Goal: Task Accomplishment & Management: Manage account settings

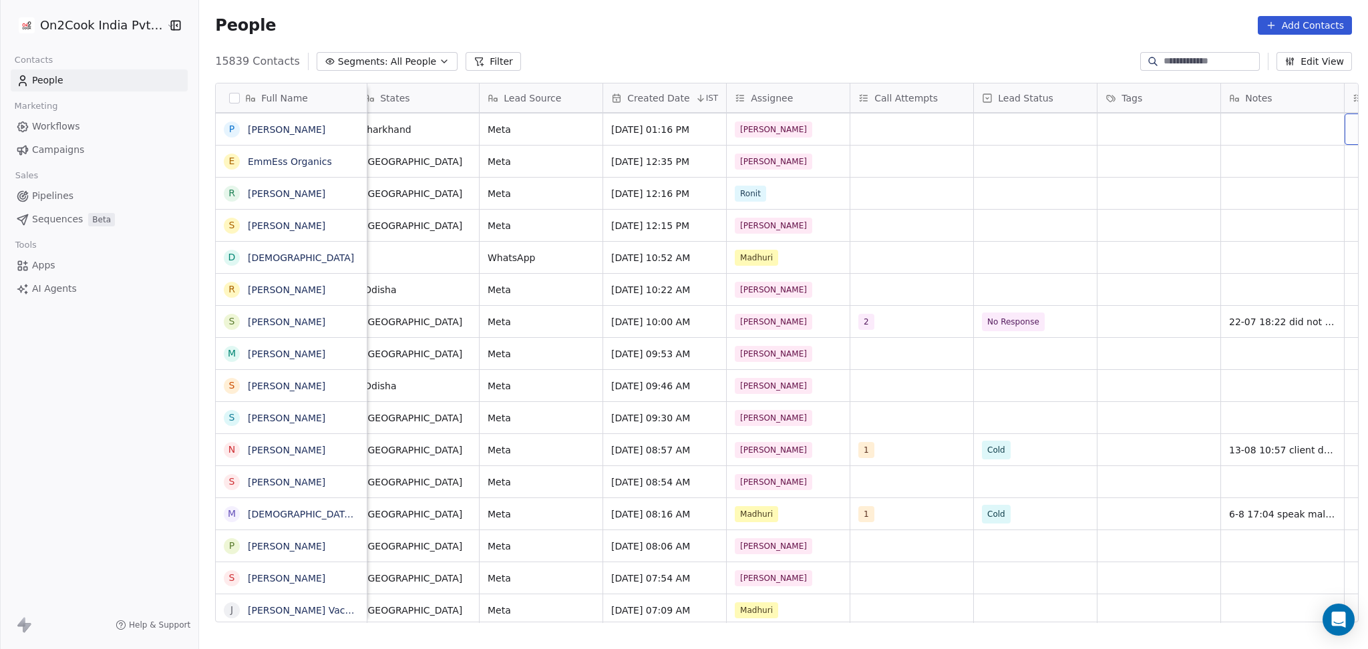
scroll to position [0, 876]
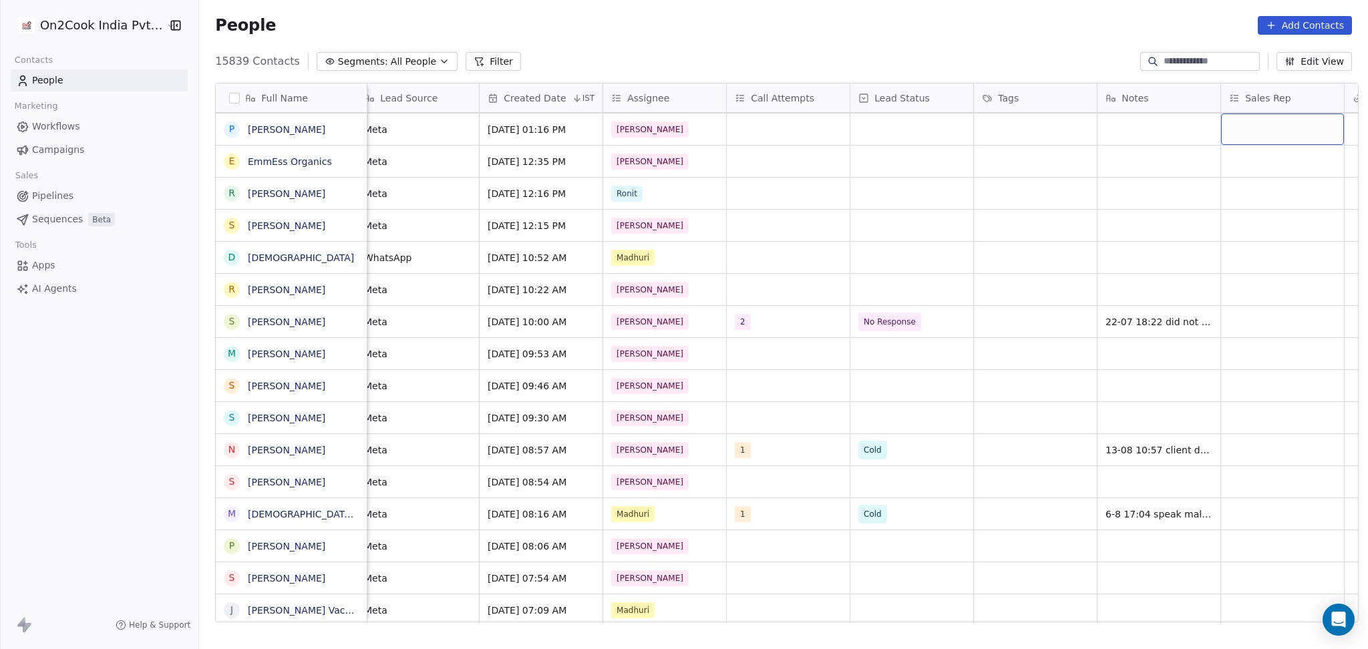
click at [469, 65] on button "Filter" at bounding box center [493, 61] width 55 height 19
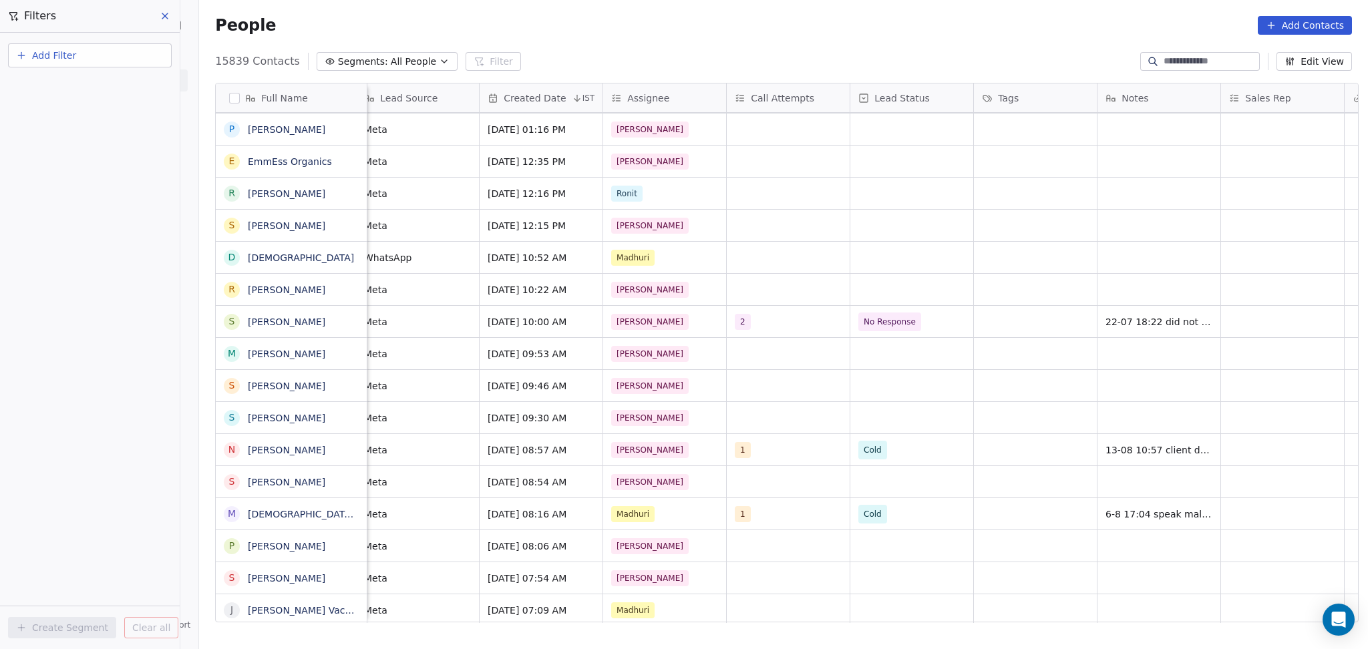
click at [136, 63] on button "Add Filter" at bounding box center [90, 55] width 164 height 24
click at [131, 81] on div "Contact properties" at bounding box center [90, 86] width 136 height 14
type input "***"
click at [43, 141] on span "Assignee" at bounding box center [43, 134] width 42 height 13
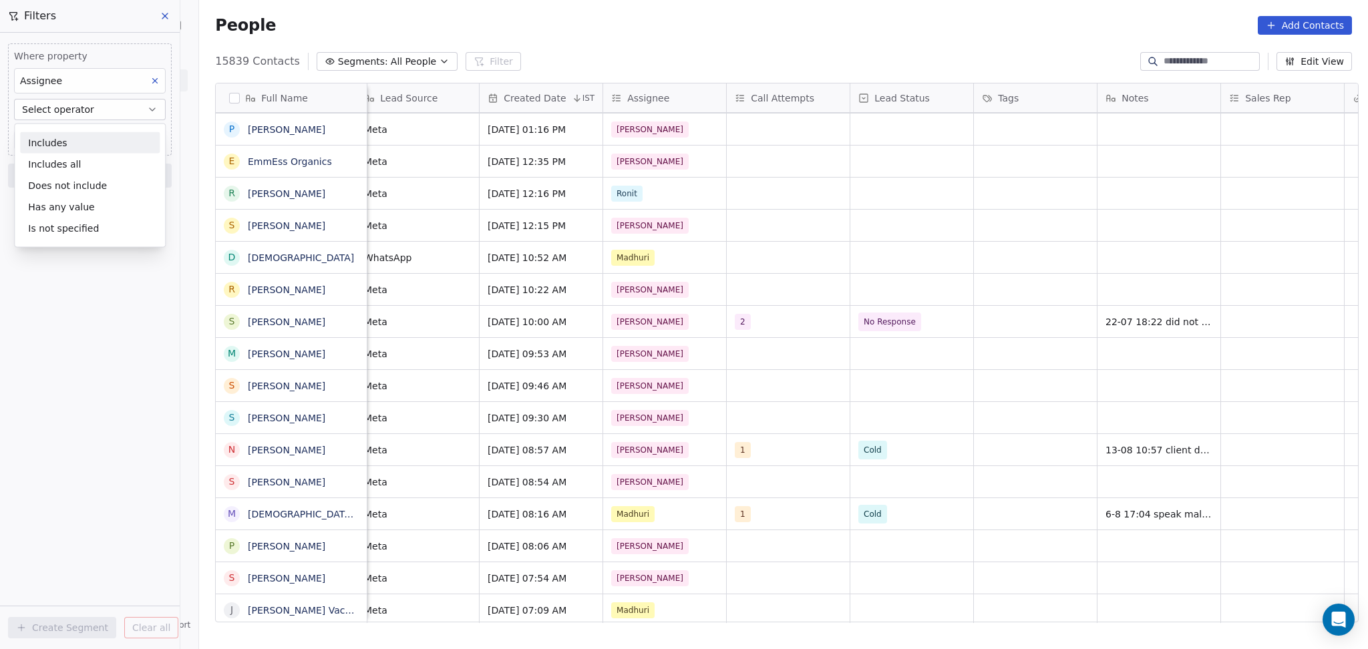
click at [100, 118] on button "Select operator" at bounding box center [90, 109] width 152 height 21
click at [100, 114] on button "Select operator" at bounding box center [90, 109] width 152 height 21
click at [75, 140] on div "Includes" at bounding box center [90, 142] width 140 height 21
click at [73, 135] on body "On2Cook India Pvt. Ltd. Contacts People Marketing Workflows Campaigns Sales Pip…" at bounding box center [684, 324] width 1368 height 649
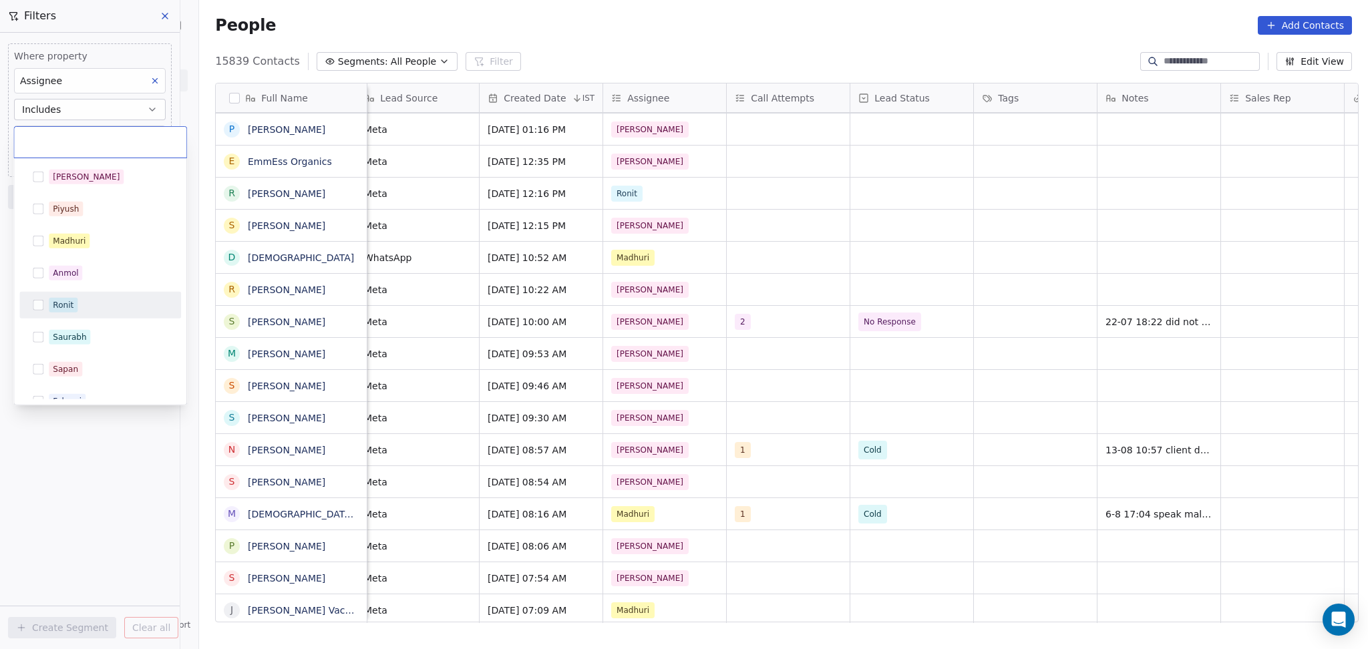
click at [56, 309] on div "Ronit" at bounding box center [63, 305] width 21 height 12
click at [77, 484] on html "On2Cook India Pvt. Ltd. Contacts People Marketing Workflows Campaigns Sales Pip…" at bounding box center [684, 324] width 1368 height 649
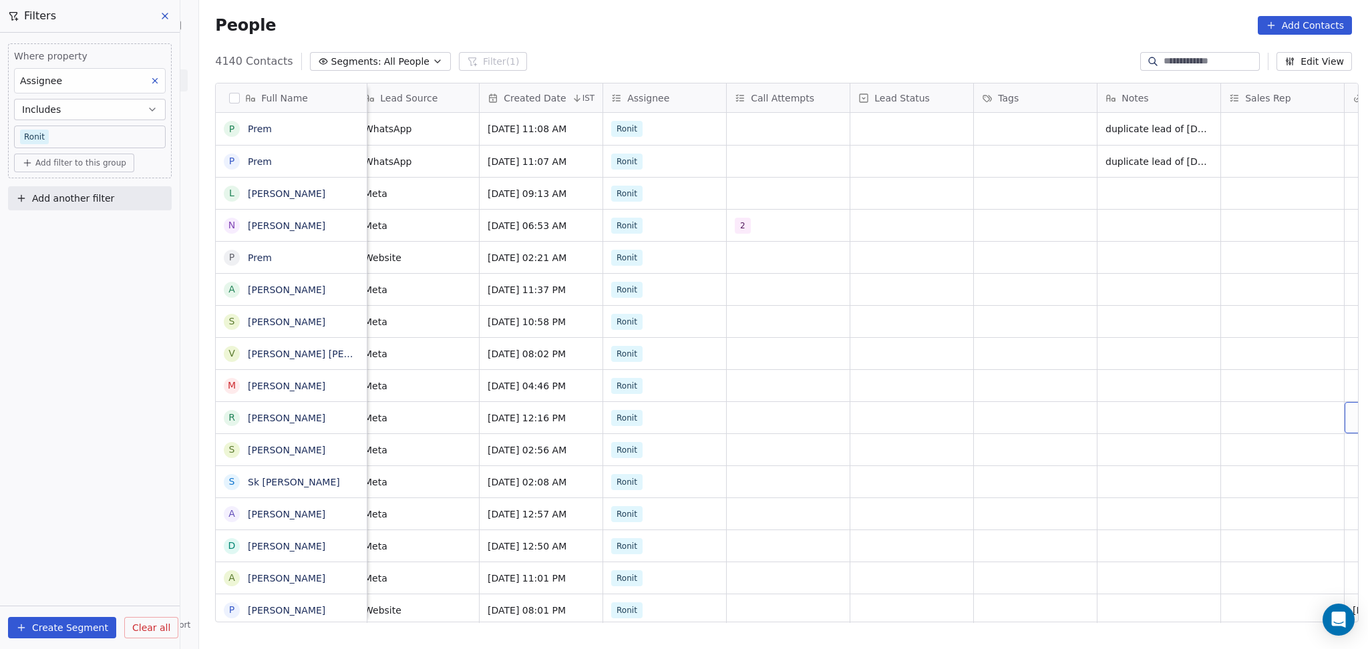
scroll to position [0, 999]
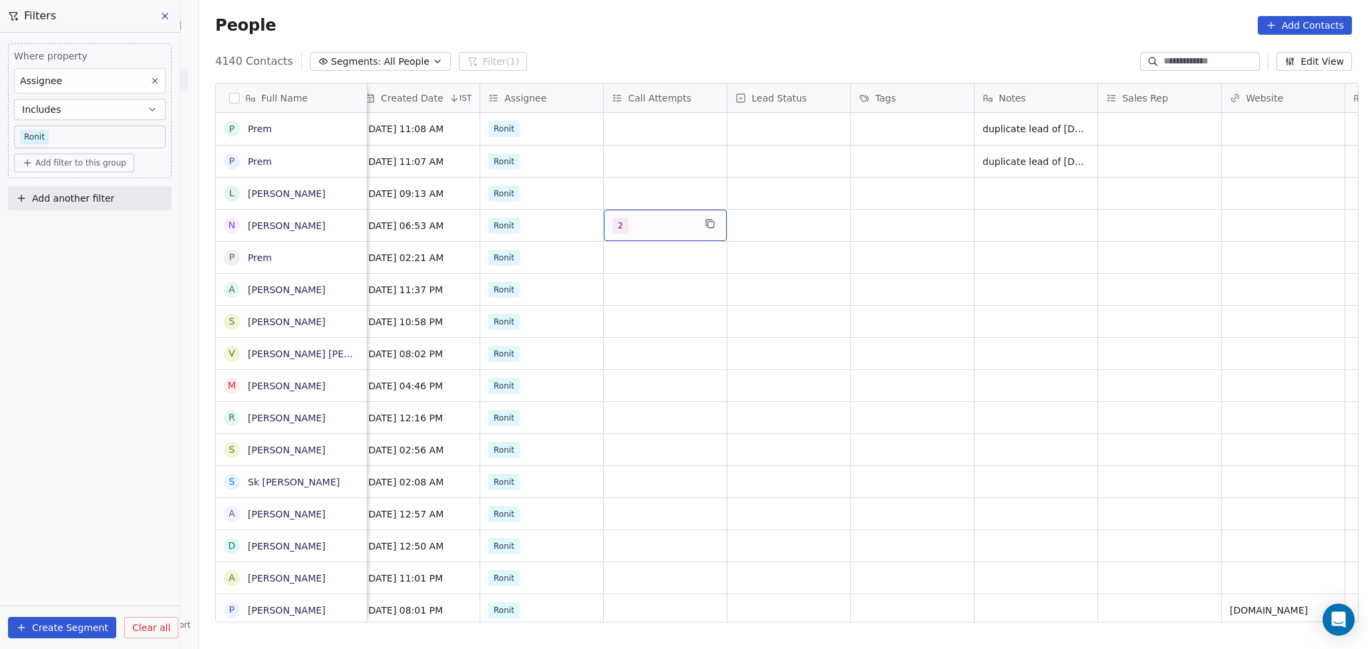
click at [616, 227] on span "2" at bounding box center [620, 226] width 16 height 16
click at [618, 289] on button "Suggestions" at bounding box center [621, 293] width 11 height 11
click at [882, 374] on html "On2Cook India Pvt. Ltd. Contacts People Marketing Workflows Campaigns Sales Pip…" at bounding box center [684, 324] width 1368 height 649
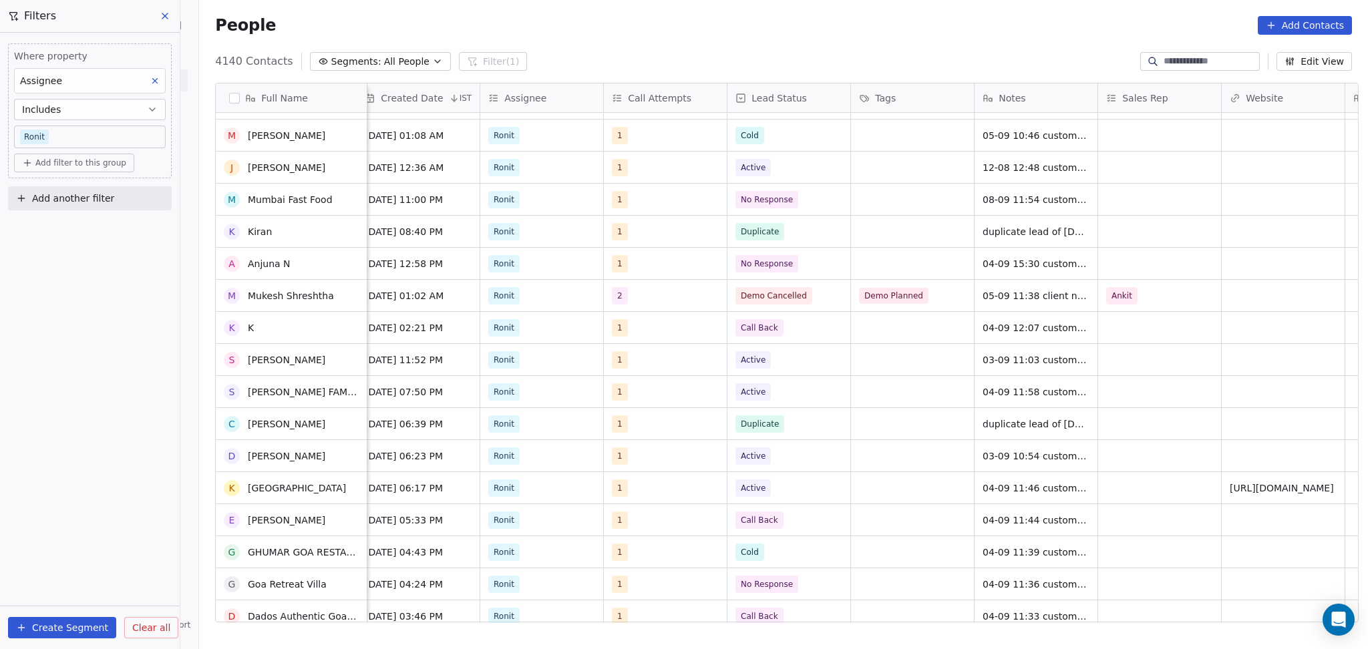
scroll to position [890, 0]
click at [647, 303] on div "WhatsApp [DATE] 11:08 AM [PERSON_NAME] duplicate lead of [DATE] WhatsApp [DATE]…" at bounding box center [743, 368] width 2751 height 510
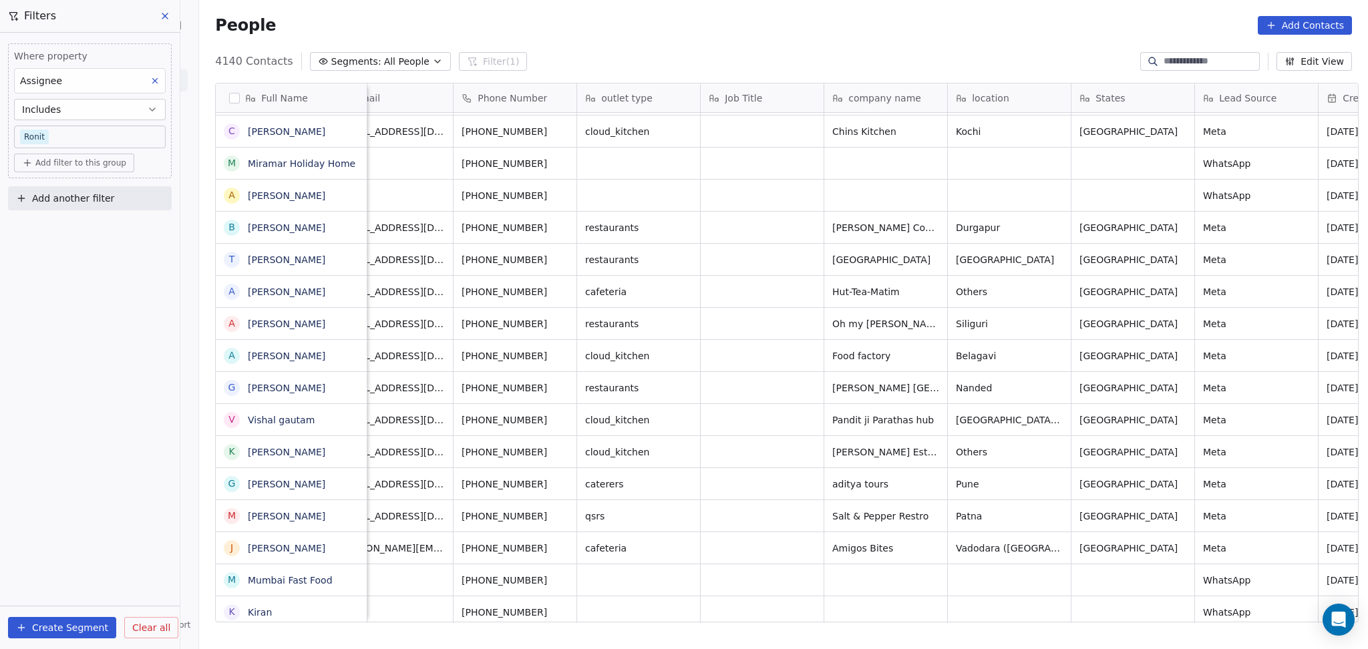
scroll to position [0, 36]
drag, startPoint x: 1001, startPoint y: 304, endPoint x: 1006, endPoint y: 312, distance: 9.3
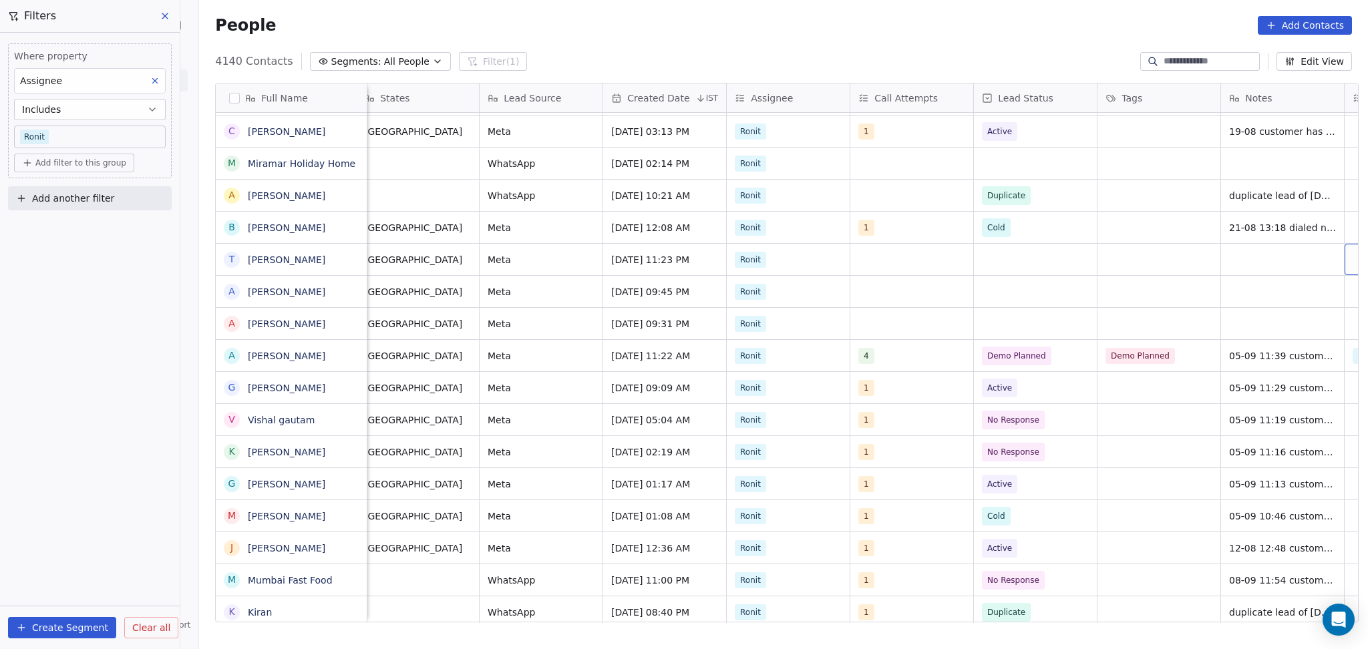
scroll to position [0, 876]
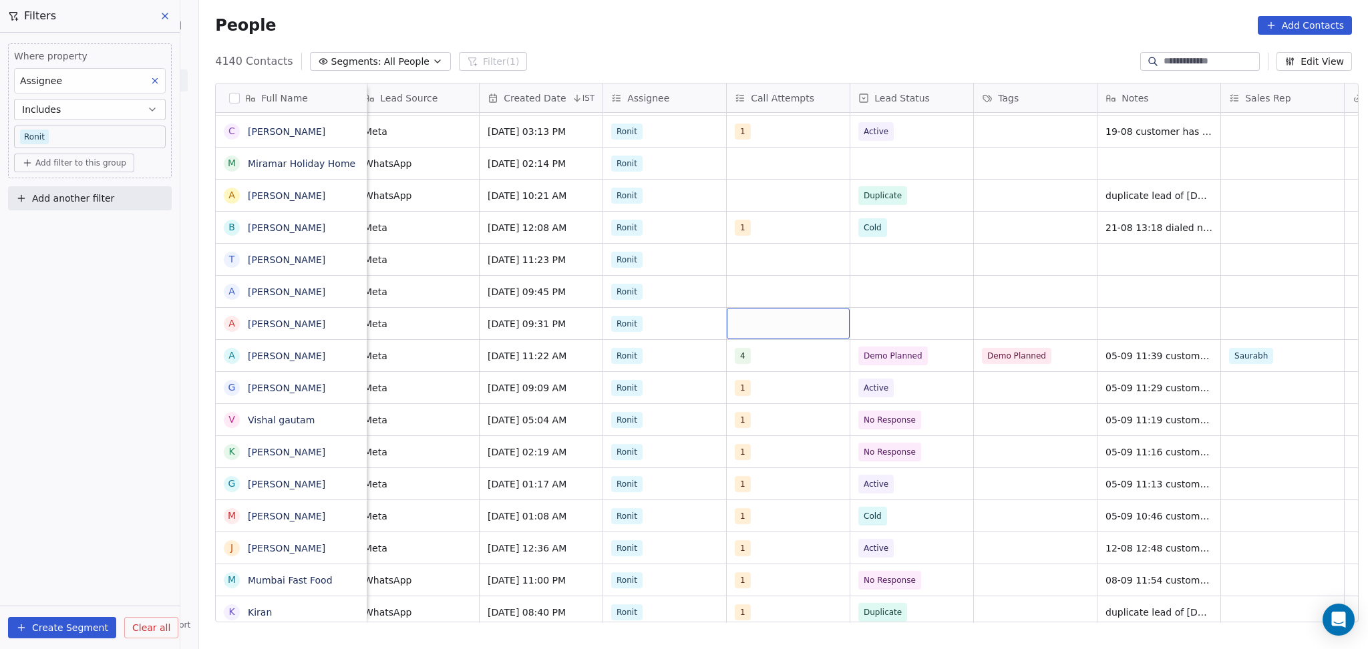
click at [787, 327] on div "grid" at bounding box center [788, 323] width 123 height 31
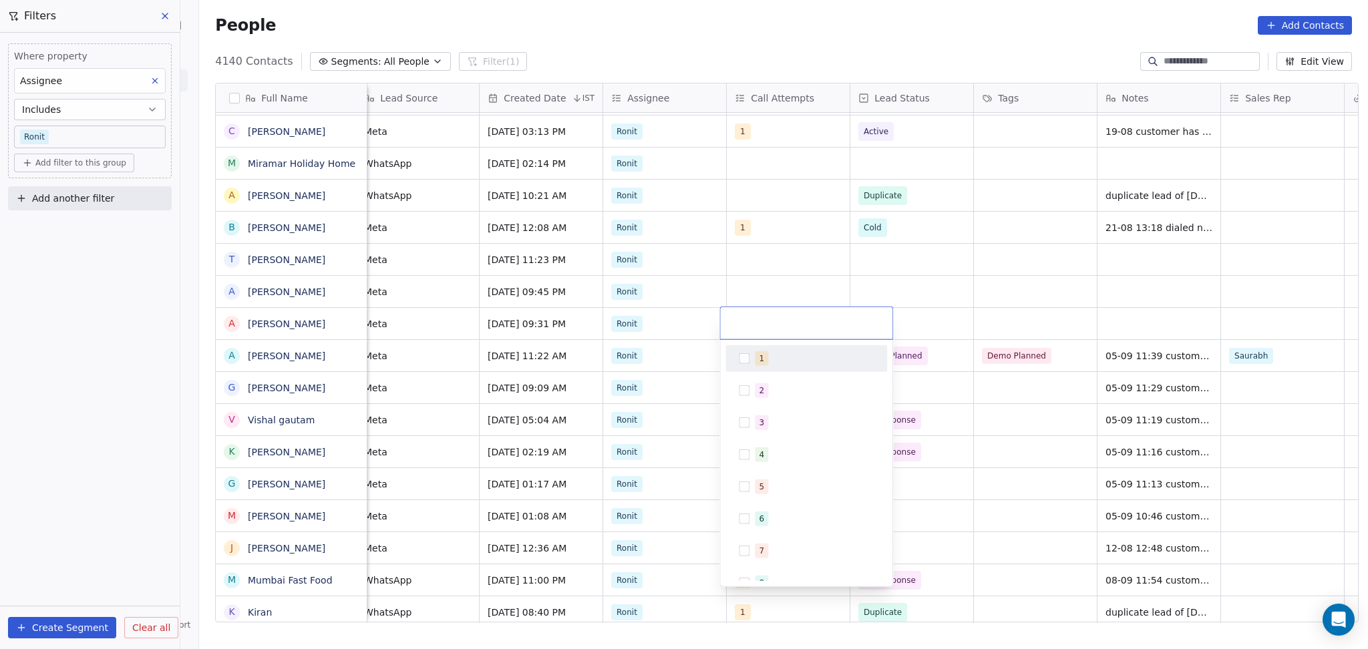
click at [773, 366] on div "1" at bounding box center [806, 358] width 151 height 21
click at [849, 268] on html "On2Cook India Pvt. Ltd. Contacts People Marketing Workflows Campaigns Sales Pip…" at bounding box center [684, 324] width 1368 height 649
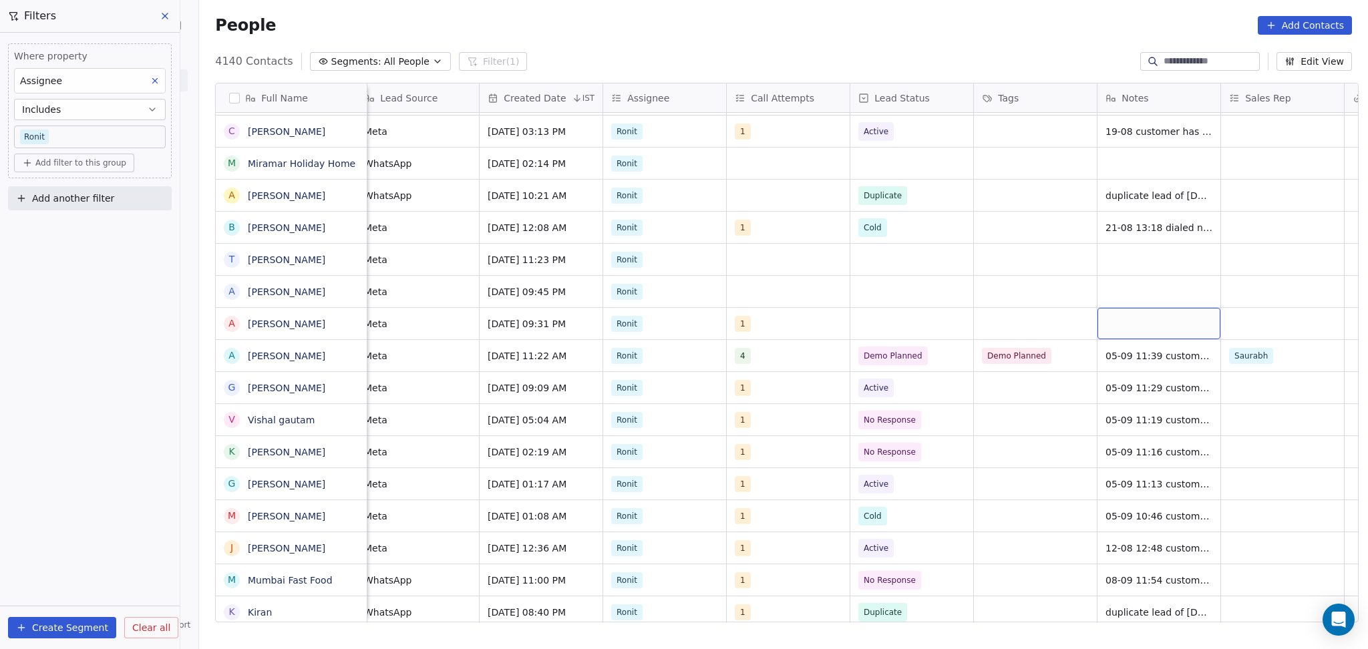
drag, startPoint x: 1126, startPoint y: 333, endPoint x: 1125, endPoint y: 355, distance: 22.1
click at [864, 321] on div "grid" at bounding box center [911, 323] width 123 height 31
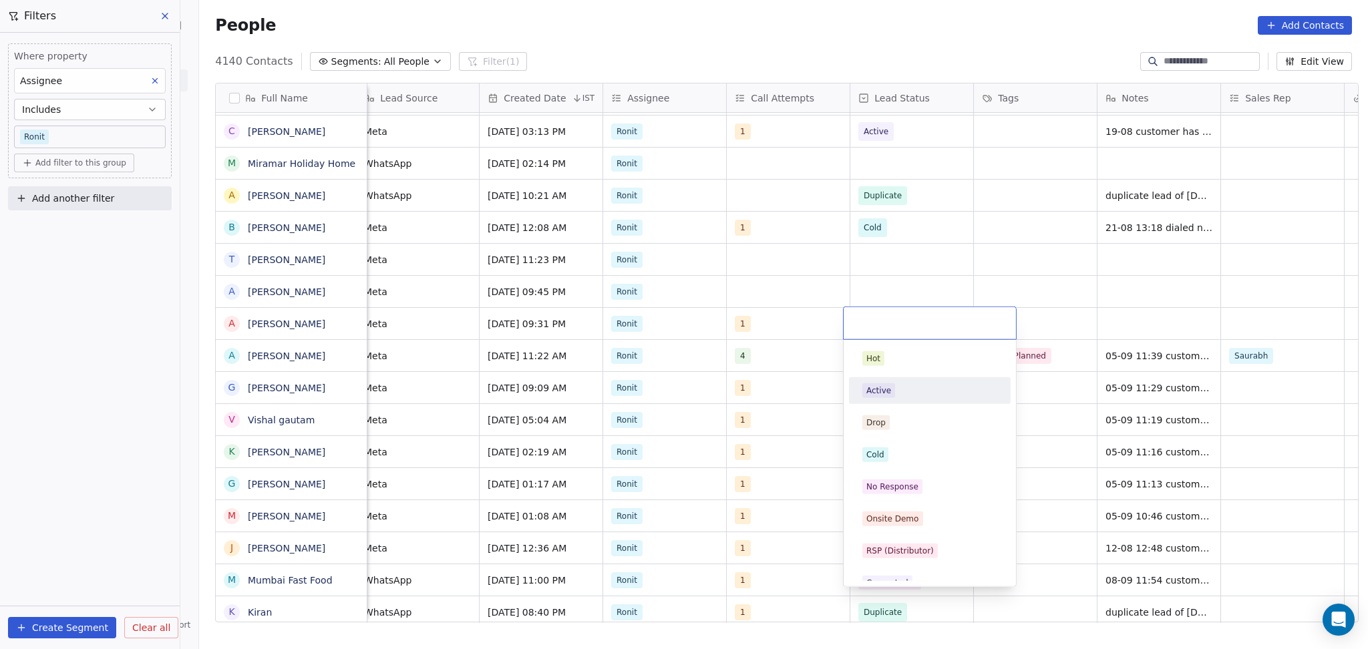
click at [884, 393] on div "Active" at bounding box center [878, 391] width 25 height 12
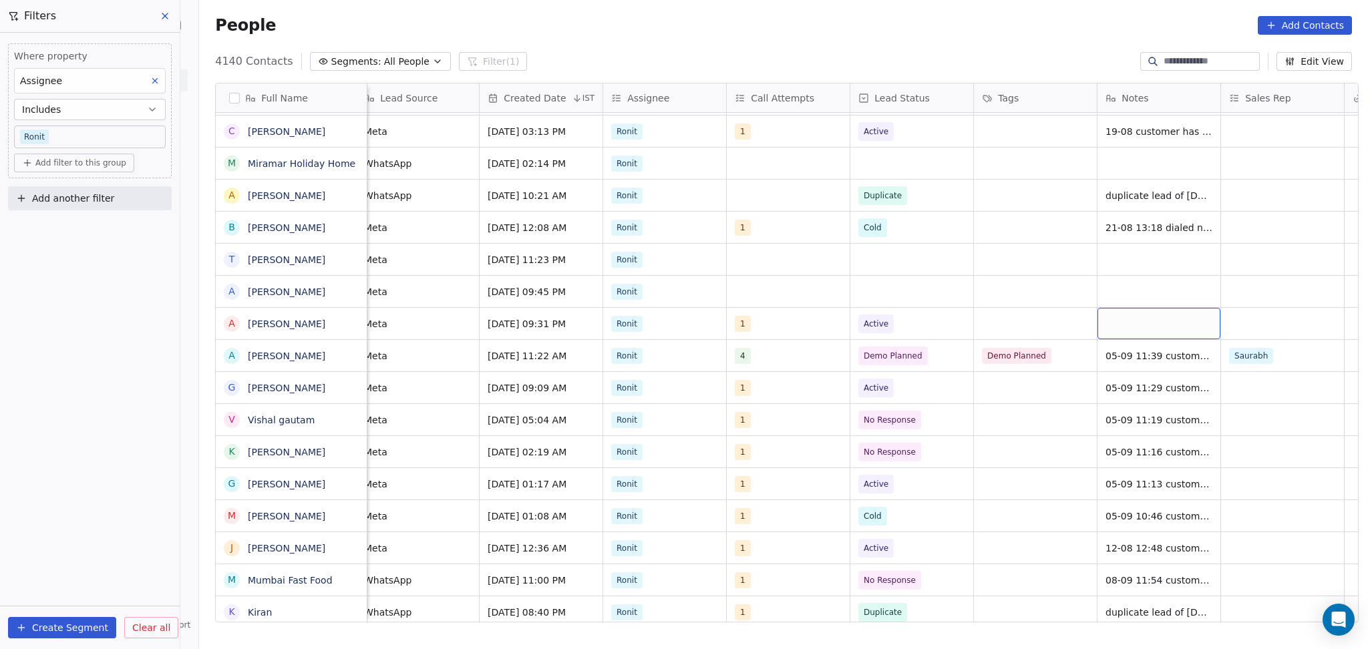
click at [956, 311] on div "grid" at bounding box center [1158, 323] width 123 height 31
click at [956, 308] on textarea "*****" at bounding box center [1152, 328] width 122 height 41
click at [956, 319] on textarea "*****" at bounding box center [1152, 328] width 122 height 41
click at [956, 372] on textarea "**********" at bounding box center [1152, 344] width 122 height 72
type textarea "**********"
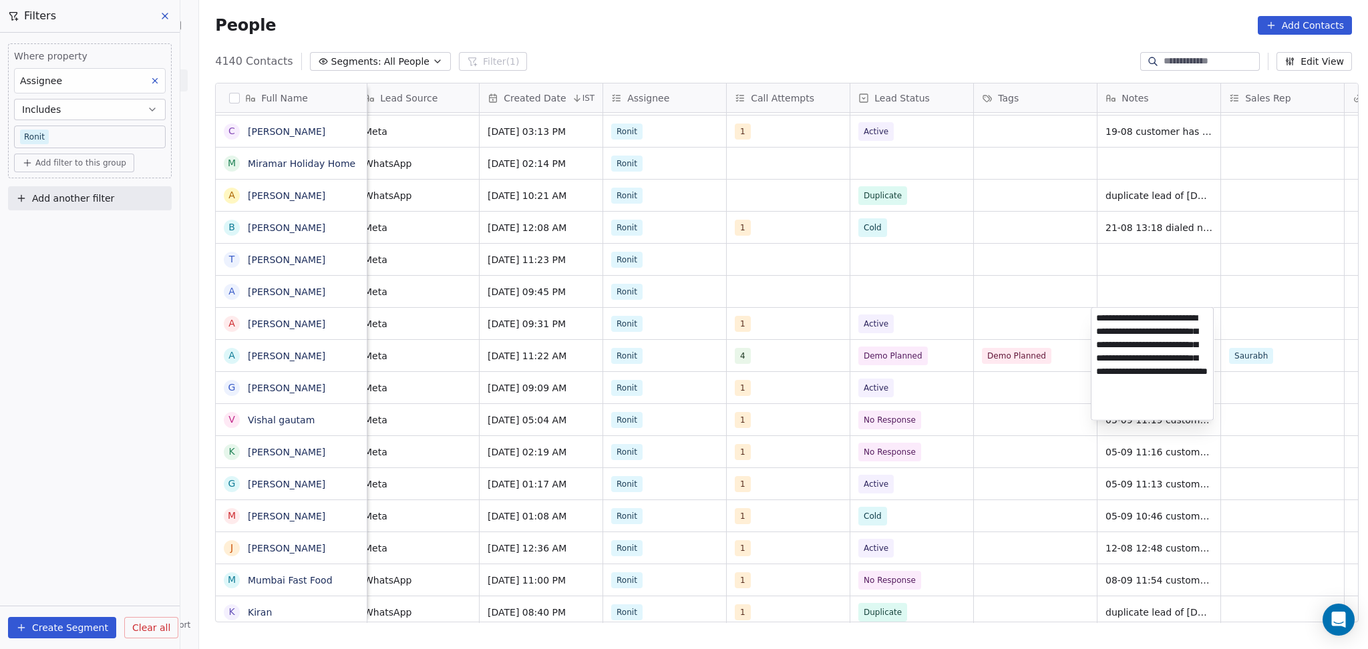
click at [956, 421] on html "On2Cook India Pvt. Ltd. Contacts People Marketing Workflows Campaigns Sales Pip…" at bounding box center [684, 324] width 1368 height 649
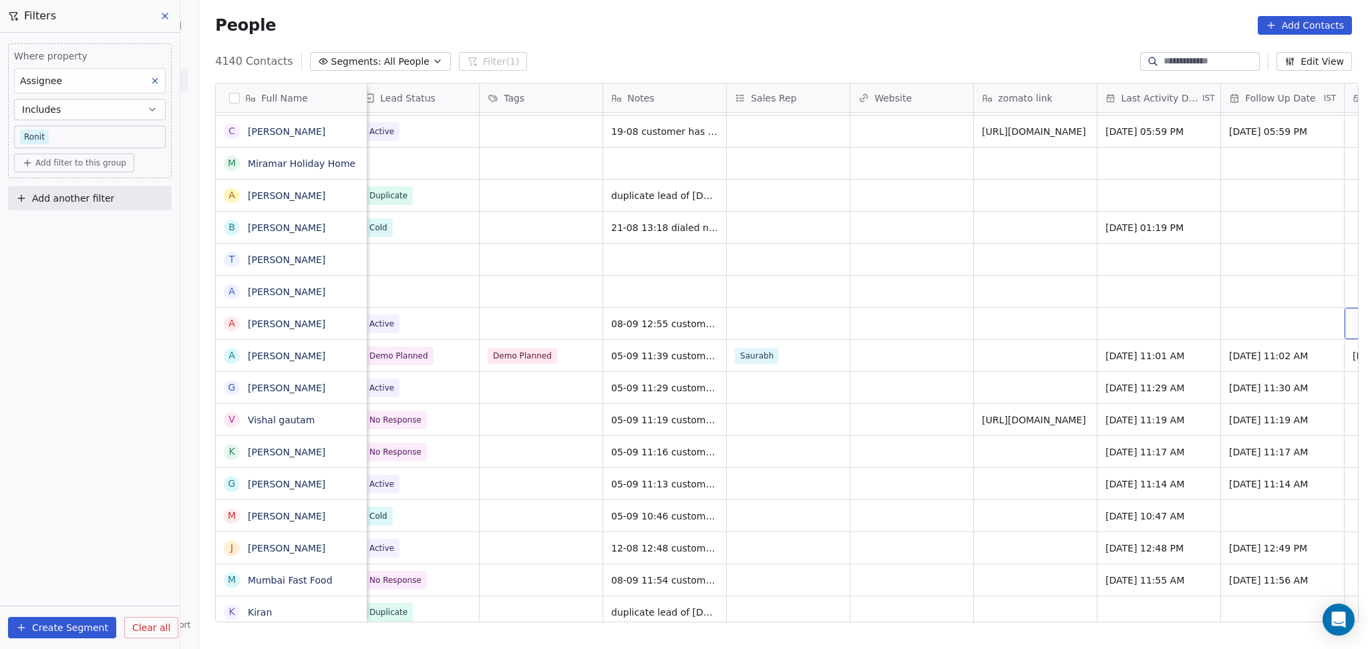
scroll to position [0, 1493]
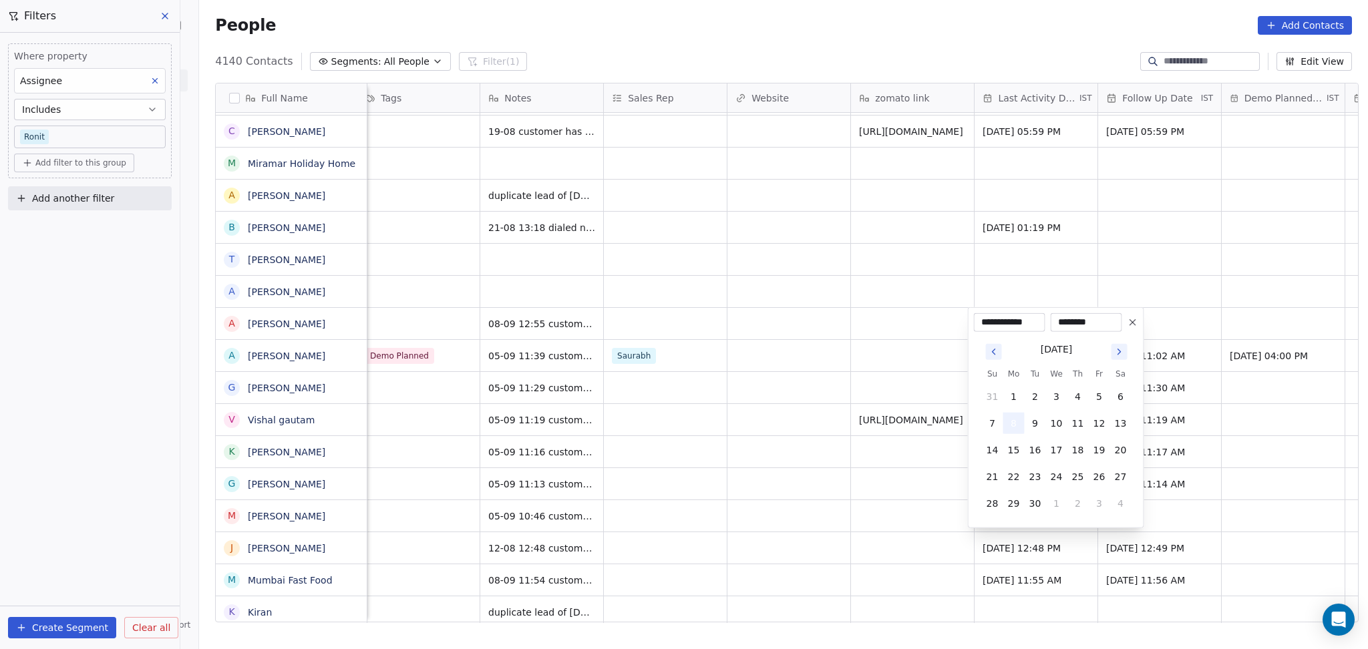
click at [956, 430] on button "8" at bounding box center [1013, 423] width 21 height 21
click at [857, 407] on html "On2Cook India Pvt. Ltd. Contacts People Marketing Workflows Campaigns Sales Pip…" at bounding box center [684, 324] width 1368 height 649
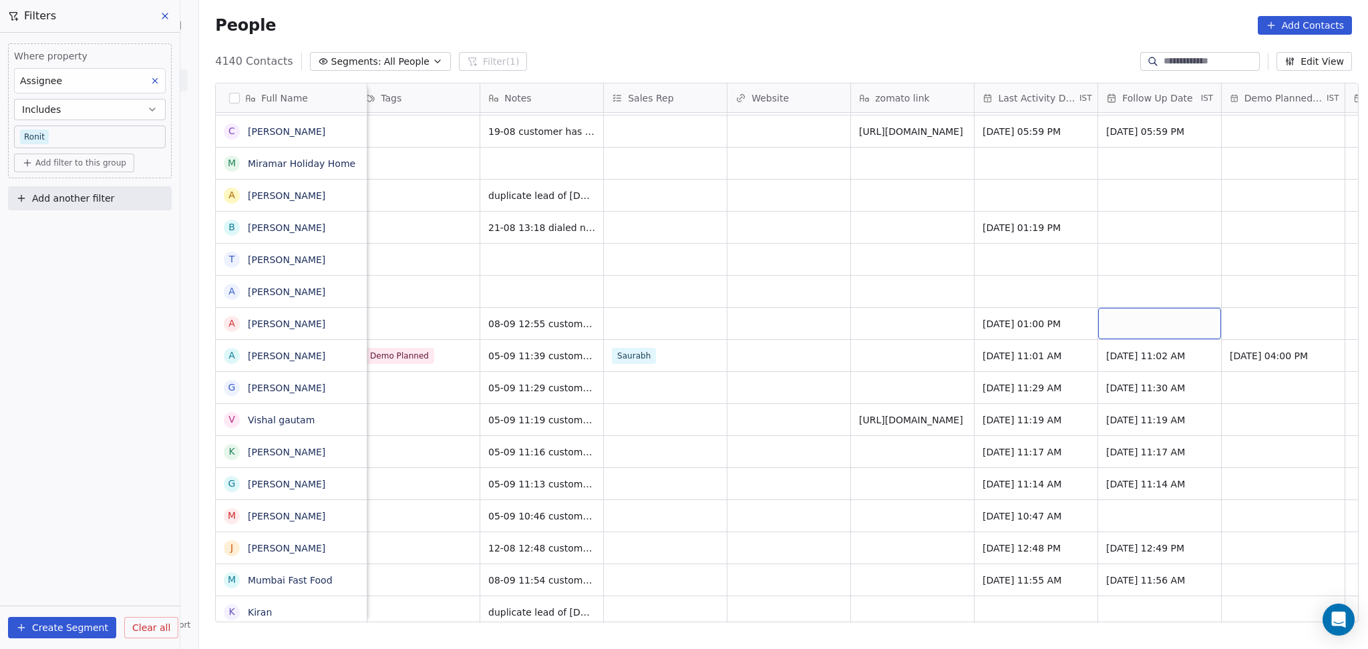
click at [956, 311] on div "grid" at bounding box center [1159, 323] width 123 height 31
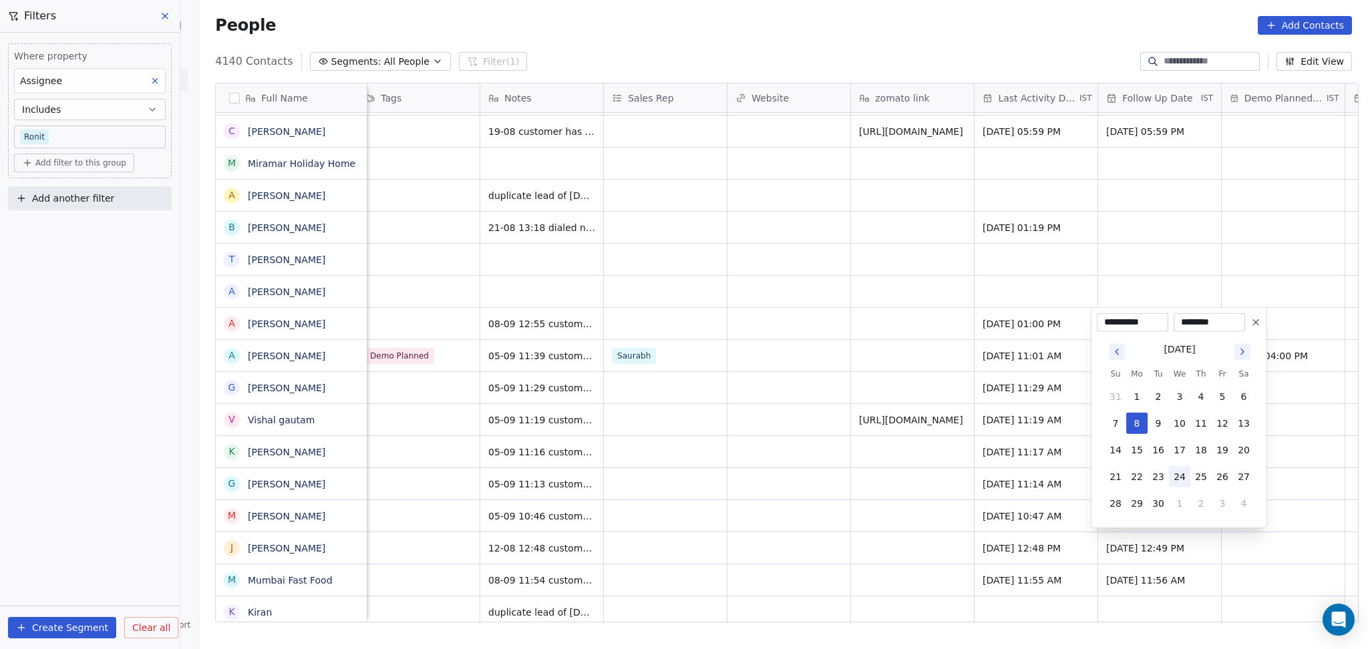
click at [956, 480] on button "24" at bounding box center [1179, 476] width 21 height 21
type input "**********"
click at [864, 384] on html "On2Cook India Pvt. Ltd. Contacts People Marketing Workflows Campaigns Sales Pip…" at bounding box center [684, 324] width 1368 height 649
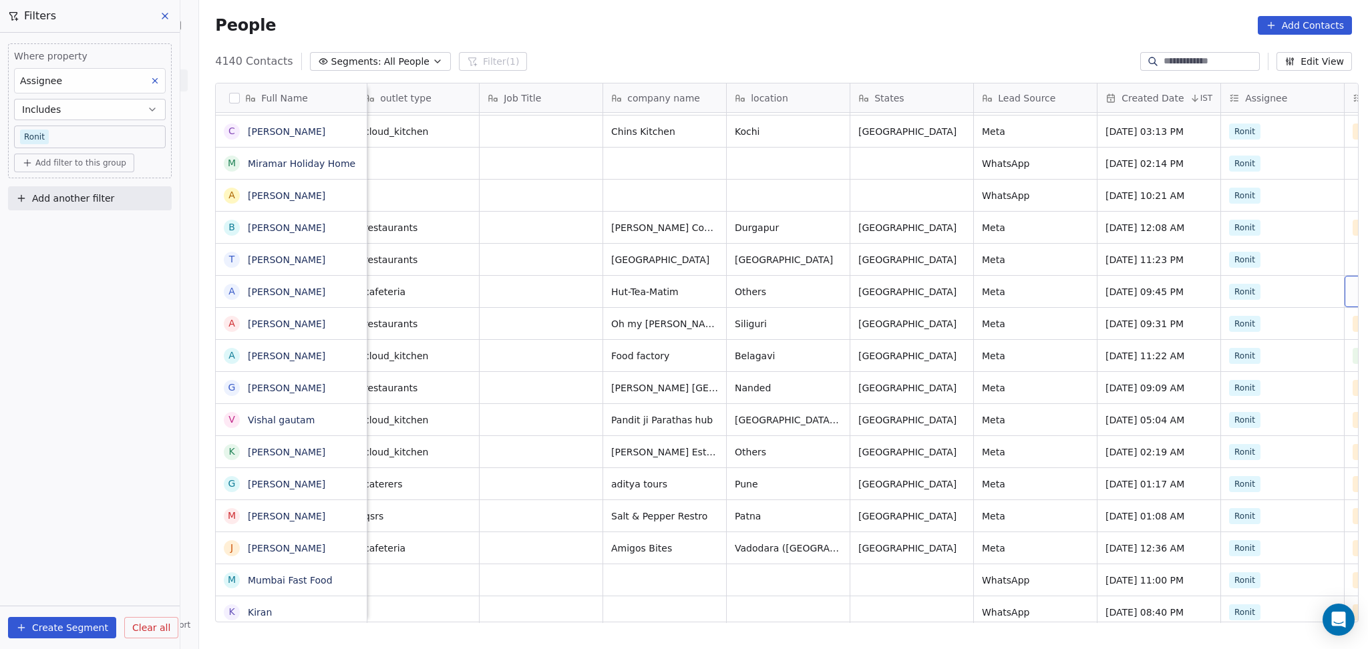
scroll to position [0, 381]
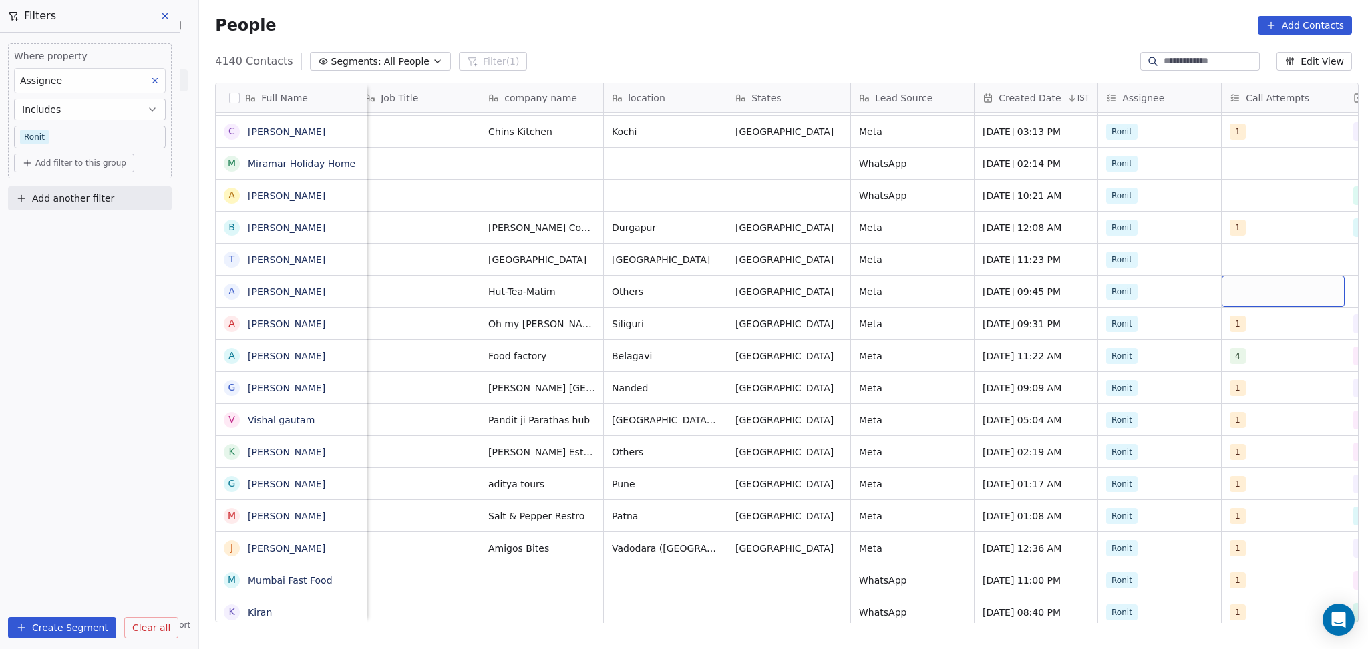
click at [956, 290] on div "grid" at bounding box center [1283, 291] width 123 height 31
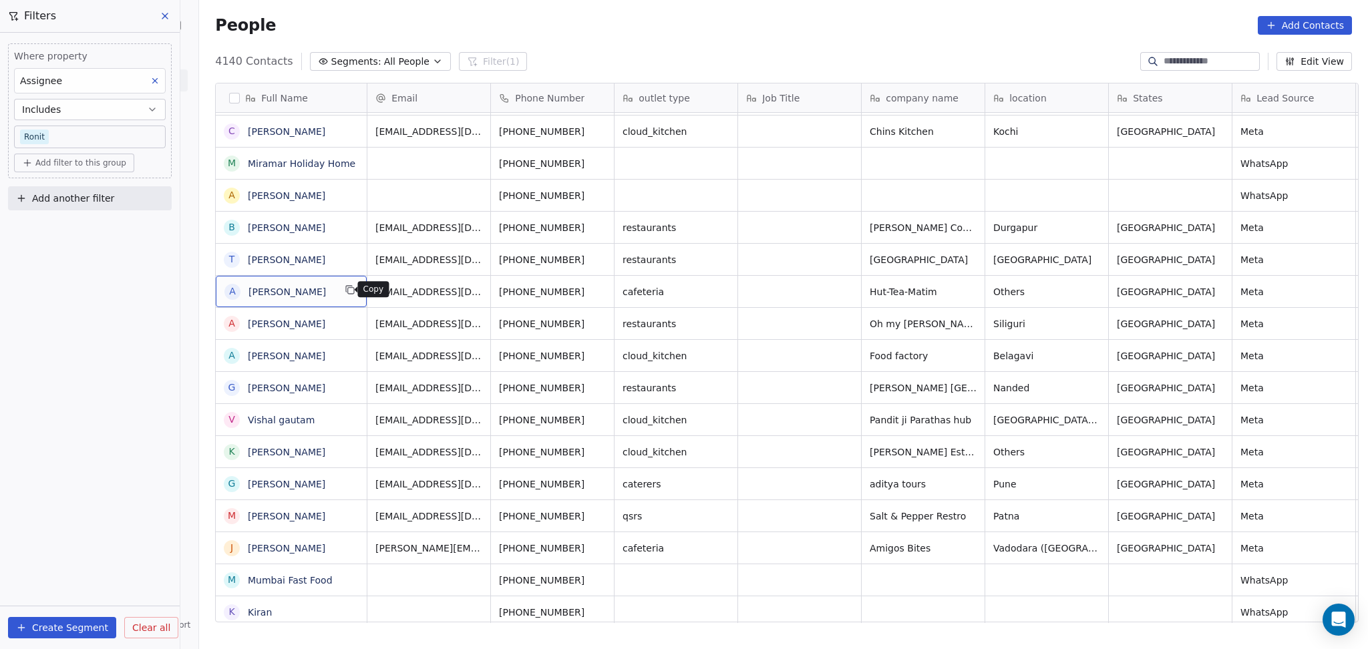
click at [345, 289] on icon "grid" at bounding box center [350, 290] width 11 height 11
click at [599, 321] on icon "grid" at bounding box center [602, 323] width 6 height 6
drag, startPoint x: 880, startPoint y: 194, endPoint x: 892, endPoint y: 156, distance: 40.4
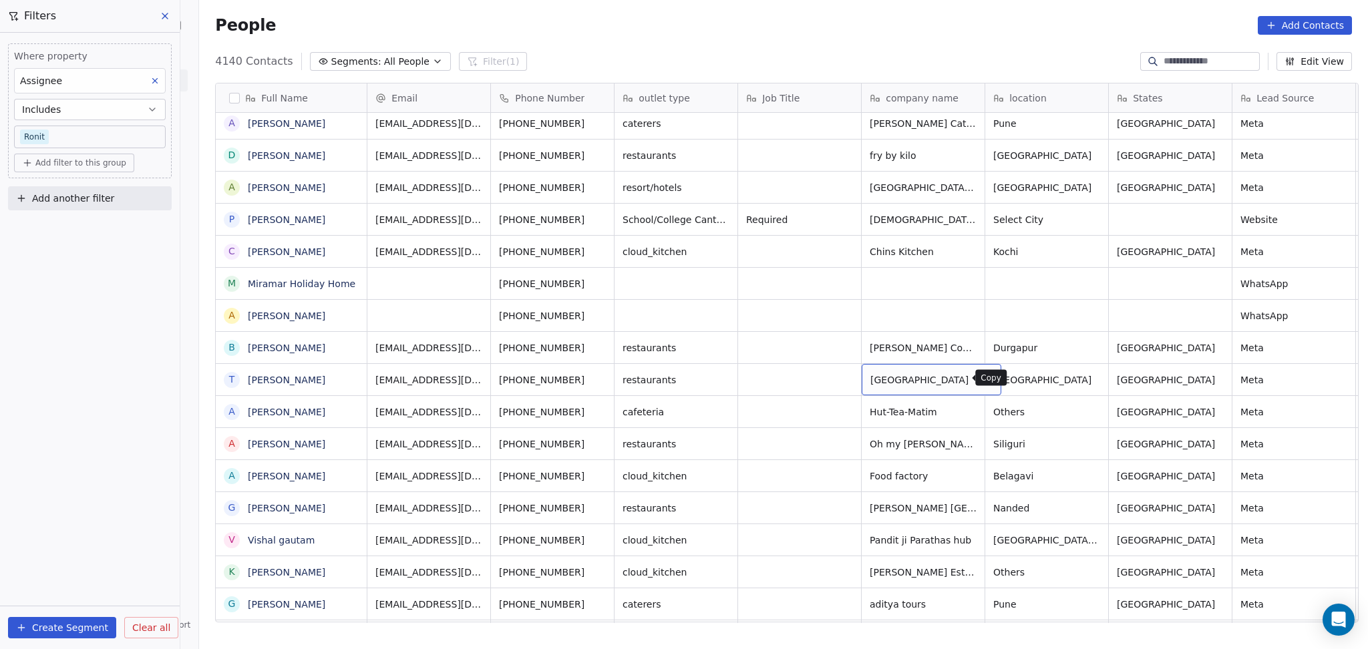
click at [956, 376] on icon "grid" at bounding box center [986, 379] width 6 height 6
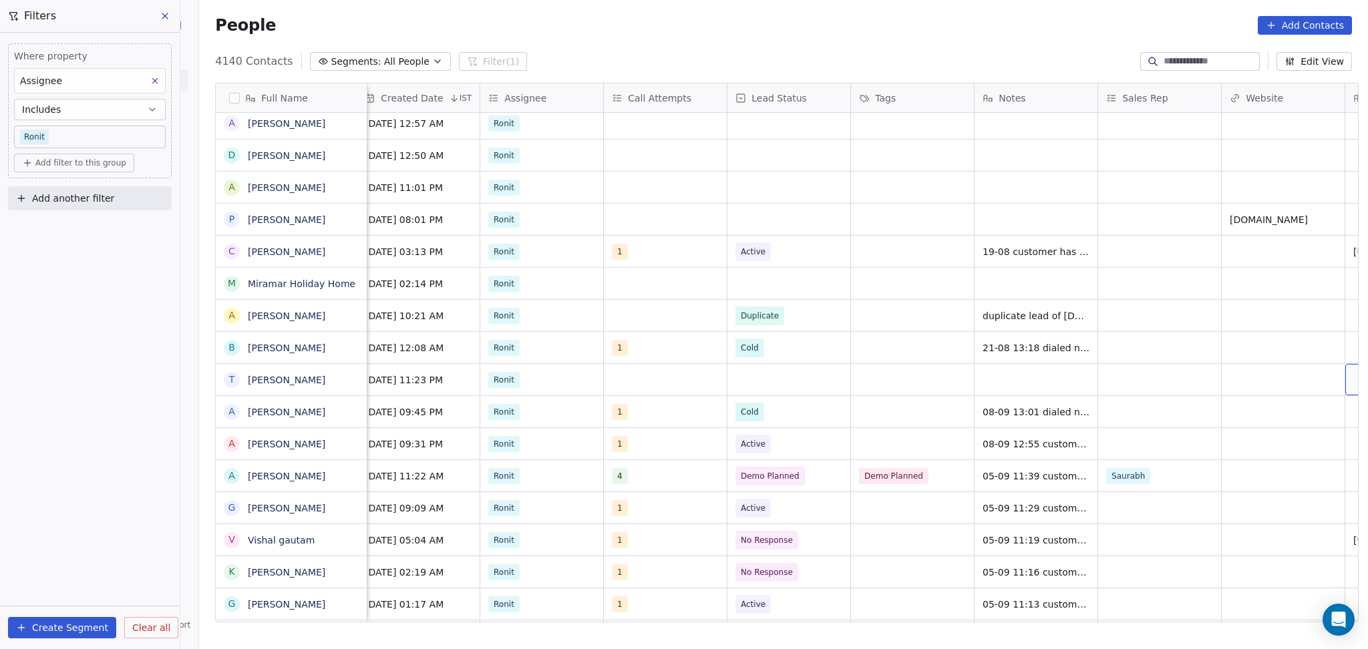
scroll to position [0, 1123]
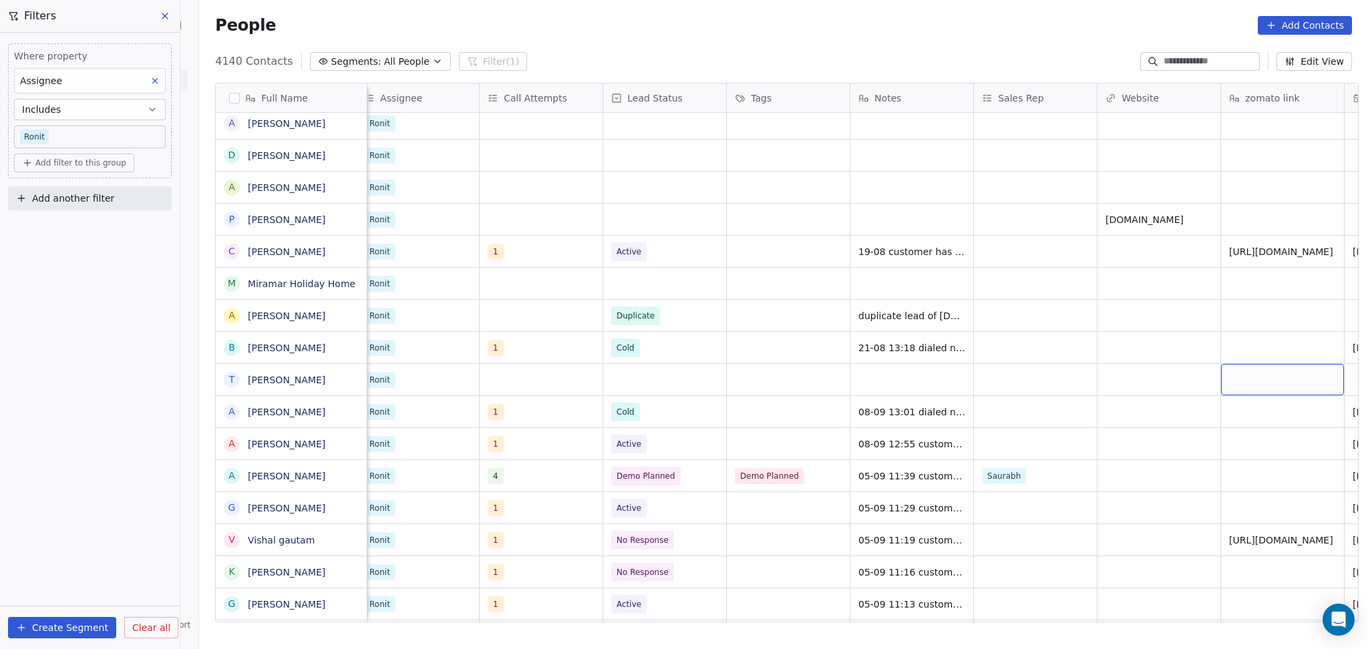
click at [956, 372] on div "grid" at bounding box center [1282, 379] width 123 height 31
type textarea "**********"
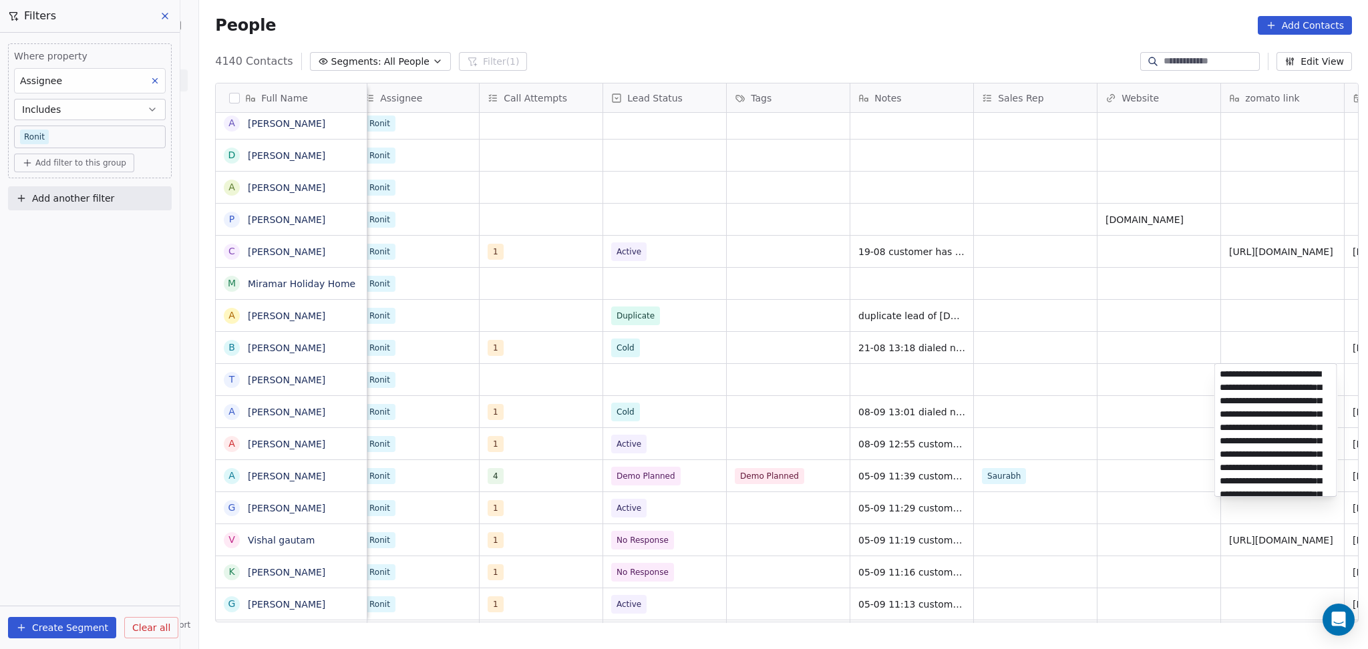
scroll to position [111, 0]
click at [956, 375] on html "On2Cook India Pvt. Ltd. Contacts People Marketing Workflows Campaigns Sales Pip…" at bounding box center [684, 324] width 1368 height 649
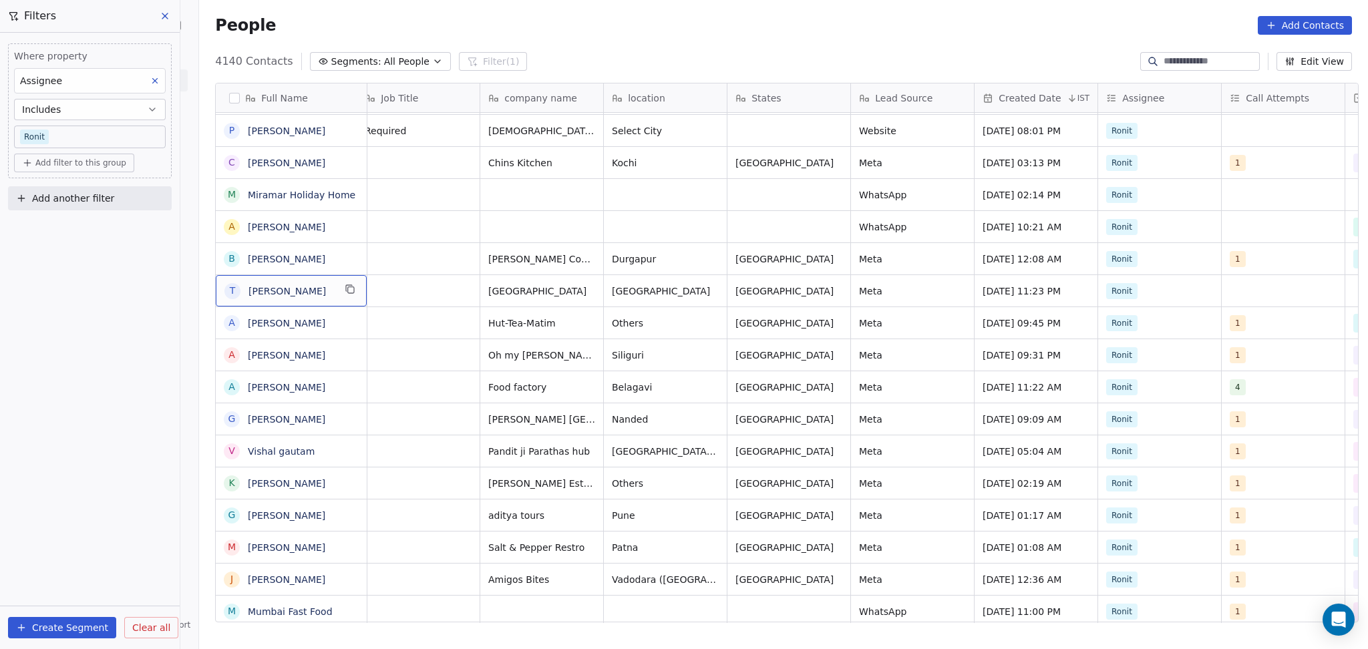
scroll to position [0, 0]
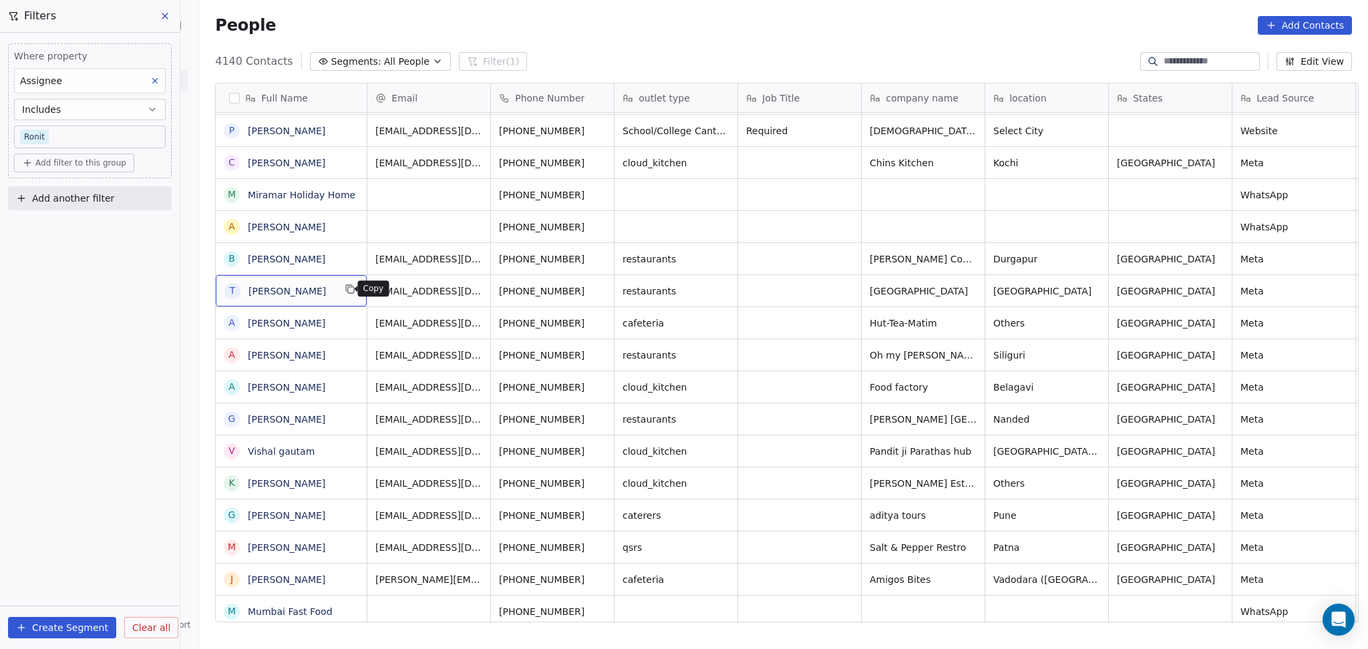
click at [345, 290] on icon "grid" at bounding box center [350, 289] width 11 height 11
click at [367, 197] on icon "grid" at bounding box center [372, 193] width 11 height 11
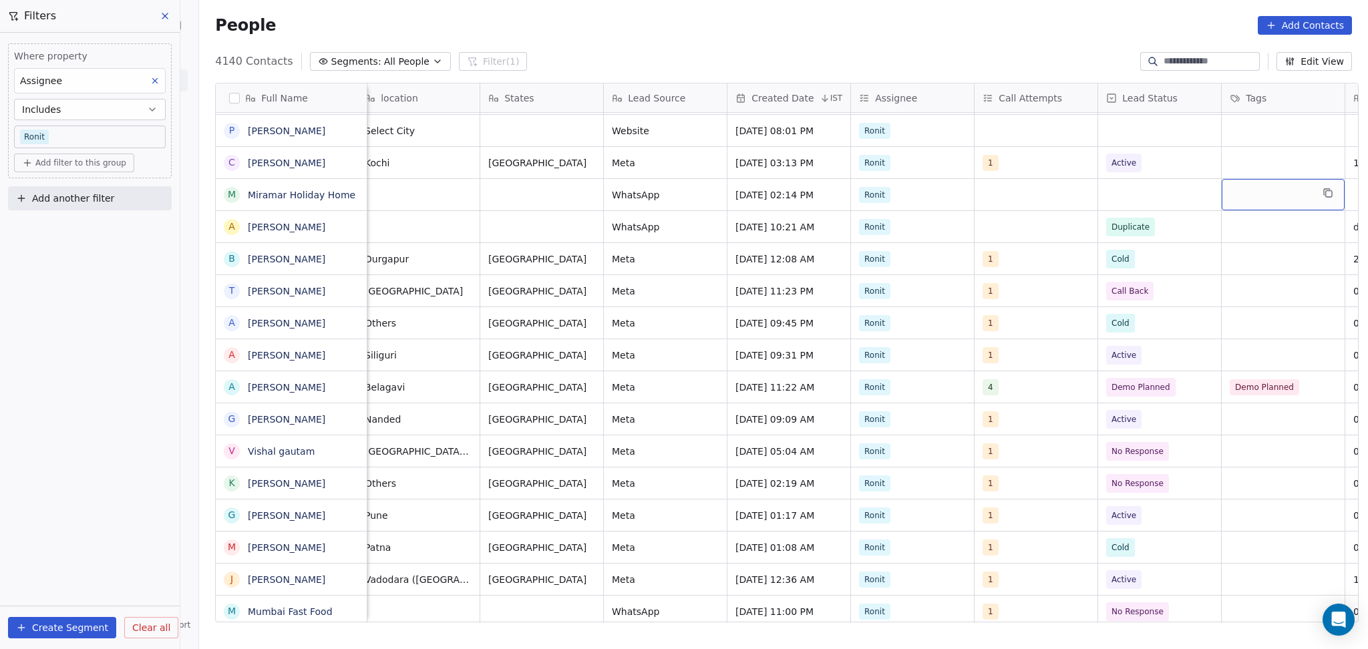
scroll to position [0, 753]
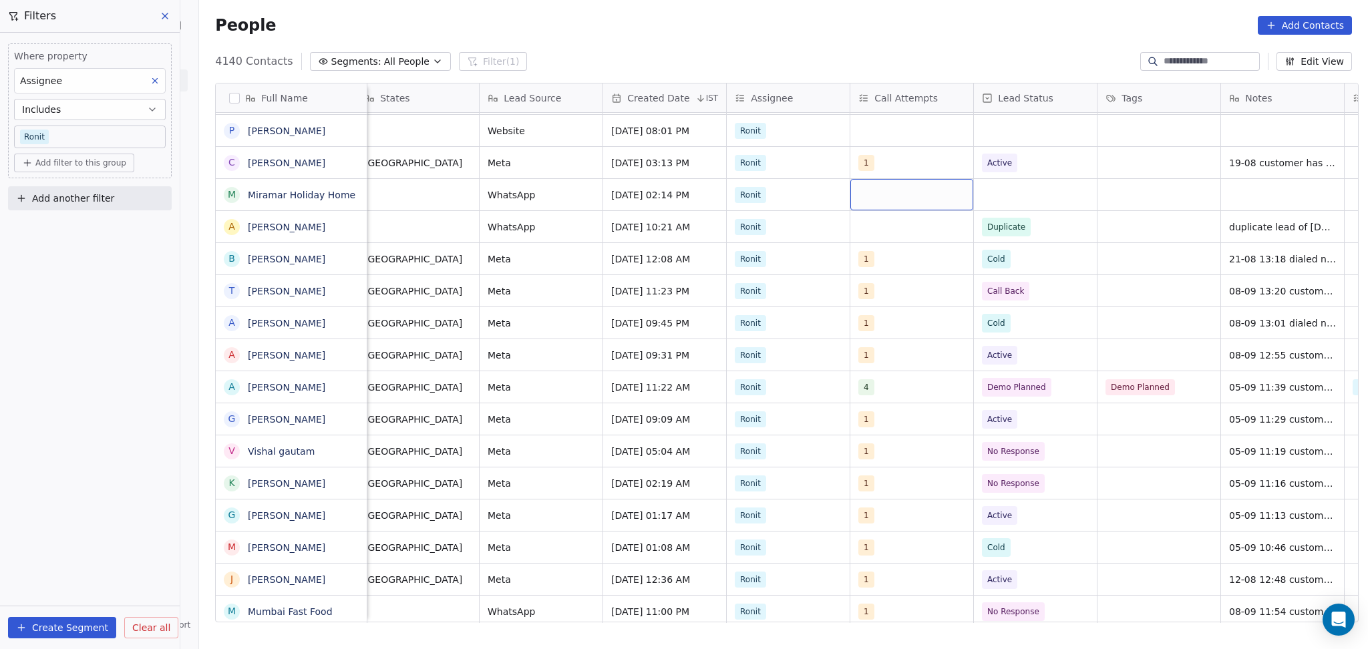
click at [891, 197] on div "grid" at bounding box center [911, 194] width 123 height 31
click at [882, 196] on div "grid" at bounding box center [911, 194] width 123 height 31
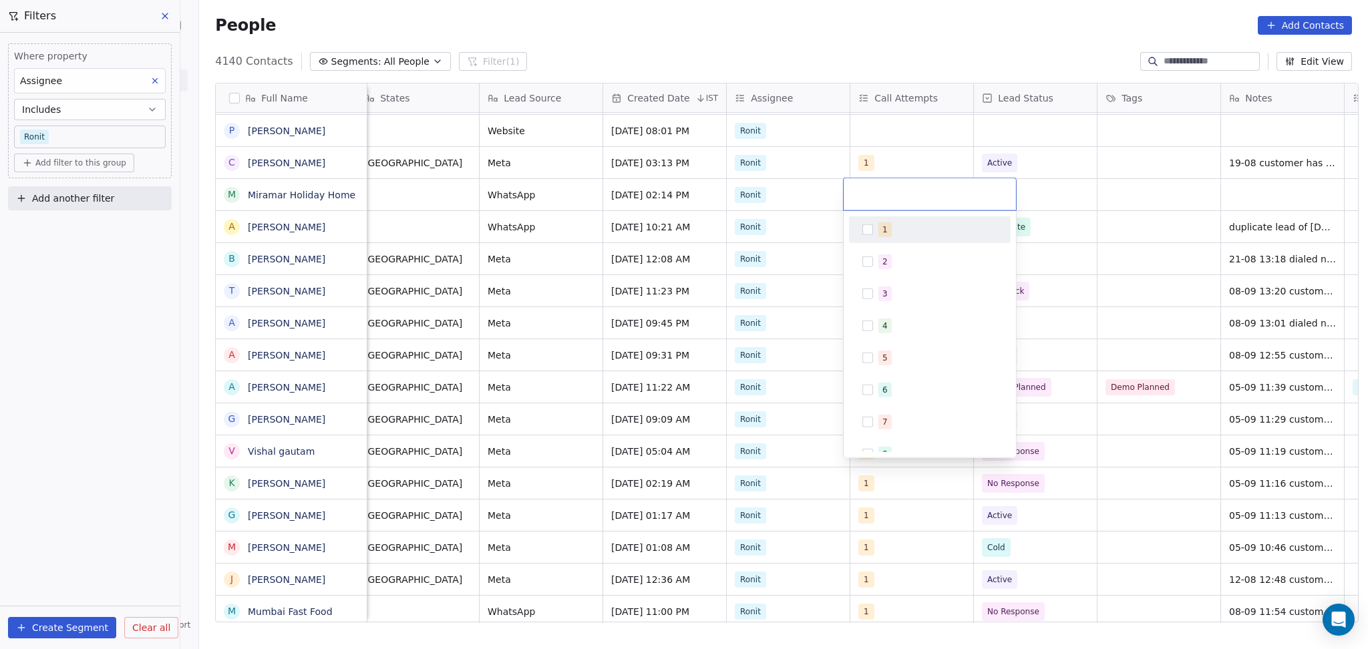
click at [887, 232] on span "1" at bounding box center [884, 229] width 13 height 15
click at [956, 191] on html "On2Cook India Pvt. Ltd. Contacts People Marketing Workflows Campaigns Sales Pip…" at bounding box center [684, 324] width 1368 height 649
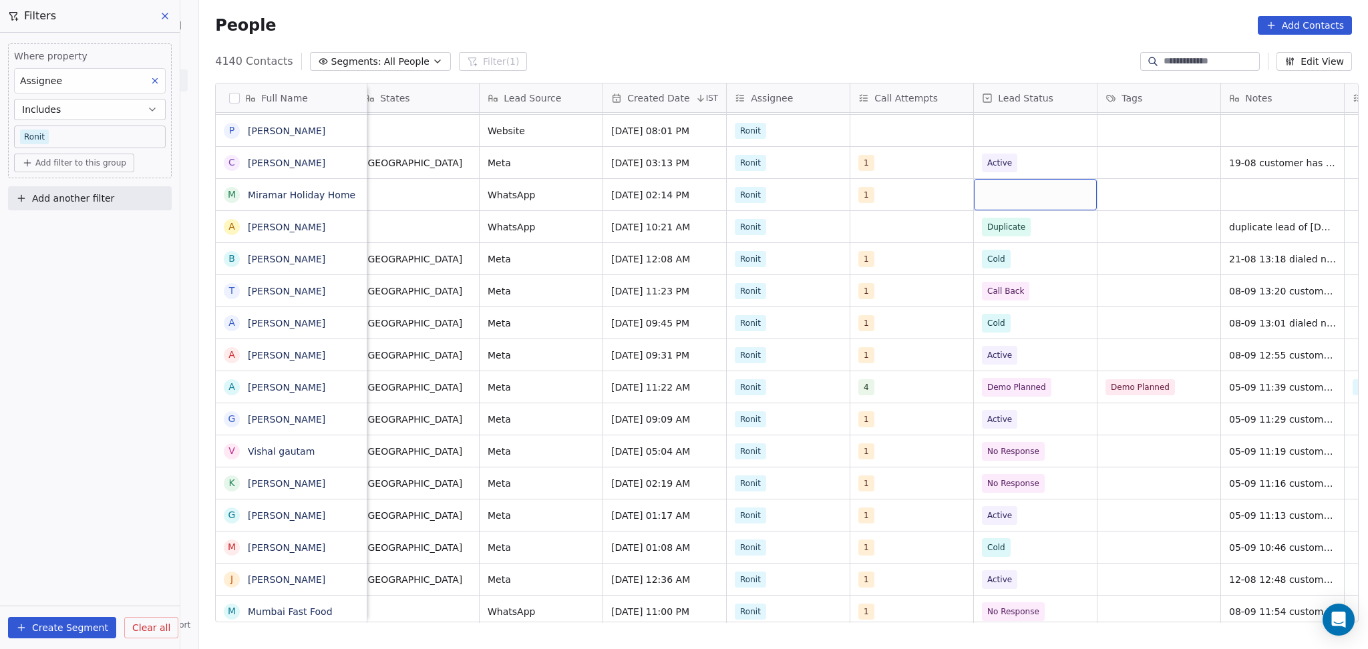
click at [956, 201] on div "grid" at bounding box center [1035, 194] width 123 height 31
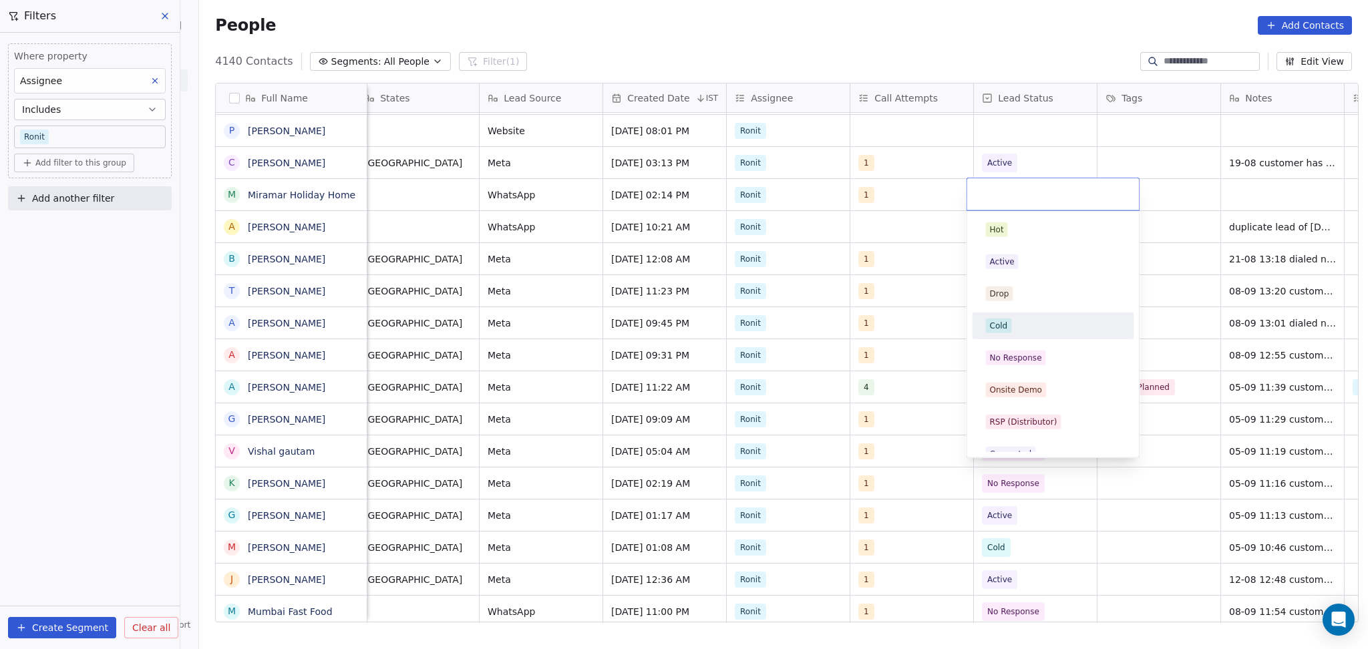
click at [956, 319] on div "Cold" at bounding box center [1052, 326] width 135 height 15
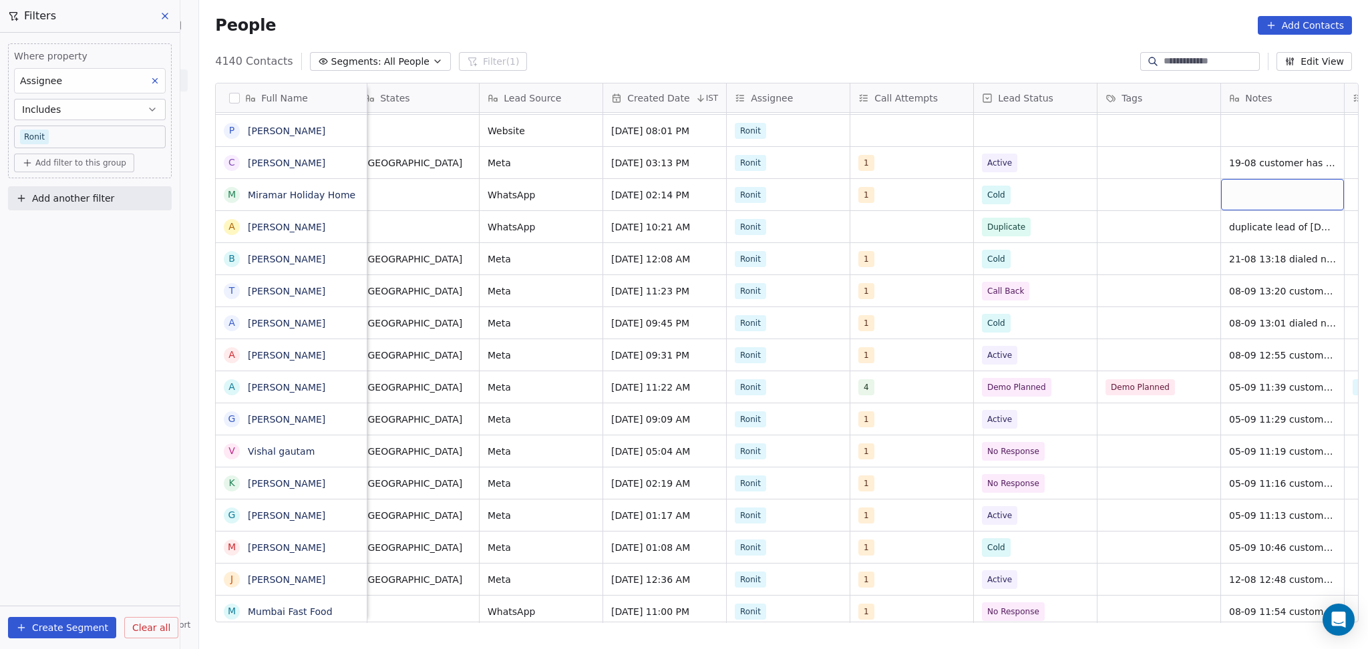
click at [956, 199] on div "grid" at bounding box center [1282, 194] width 123 height 31
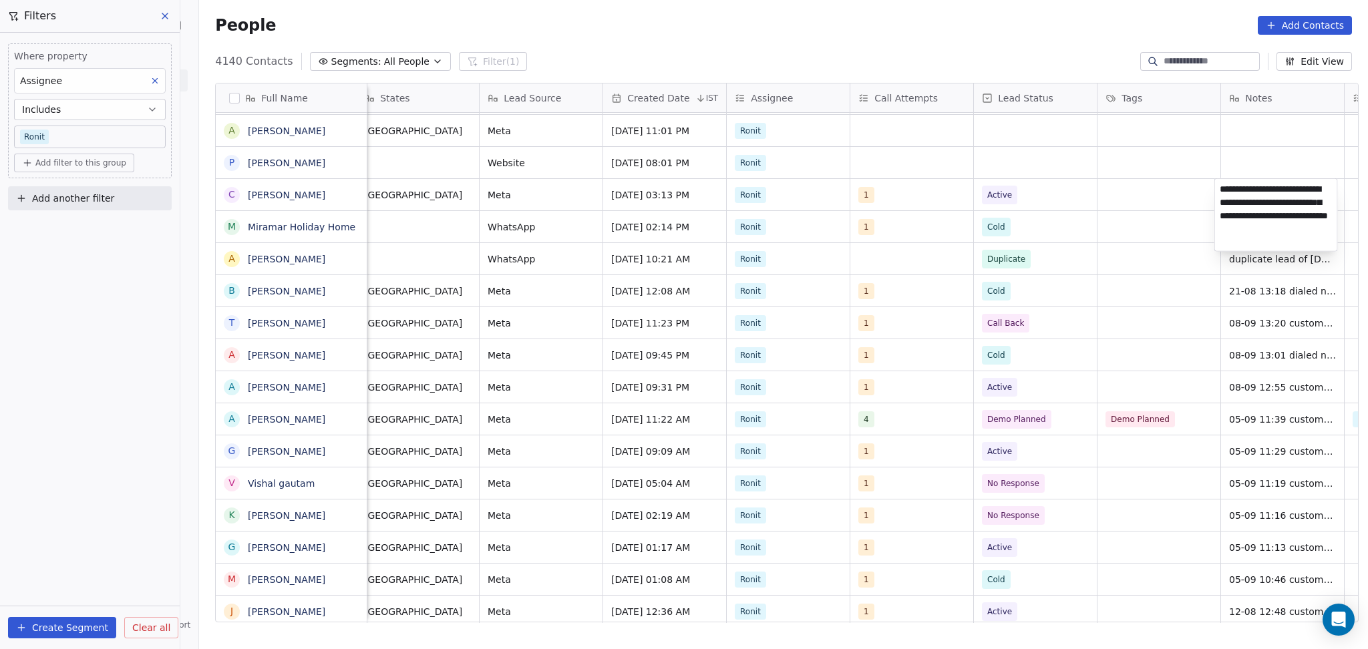
scroll to position [1, 0]
type textarea "**********"
click at [956, 232] on html "On2Cook India Pvt. Ltd. Contacts People Marketing Workflows Campaigns Sales Pip…" at bounding box center [684, 324] width 1368 height 649
click at [956, 220] on div "grid" at bounding box center [1282, 226] width 123 height 31
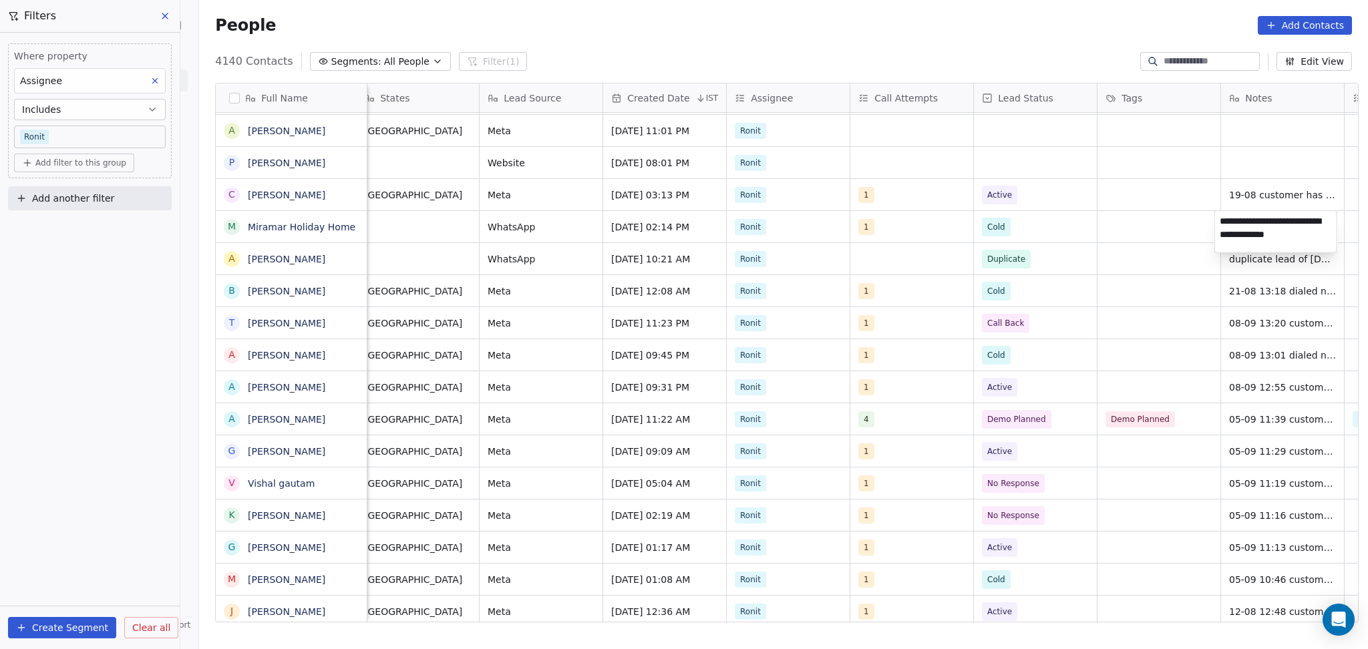
type textarea "**********"
drag, startPoint x: 1200, startPoint y: 190, endPoint x: 1194, endPoint y: 195, distance: 7.6
click at [956, 190] on html "On2Cook India Pvt. Ltd. Contacts People Marketing Workflows Campaigns Sales Pip…" at bounding box center [684, 324] width 1368 height 649
click at [956, 222] on html "On2Cook India Pvt. Ltd. Contacts People Marketing Workflows Campaigns Sales Pip…" at bounding box center [684, 324] width 1368 height 649
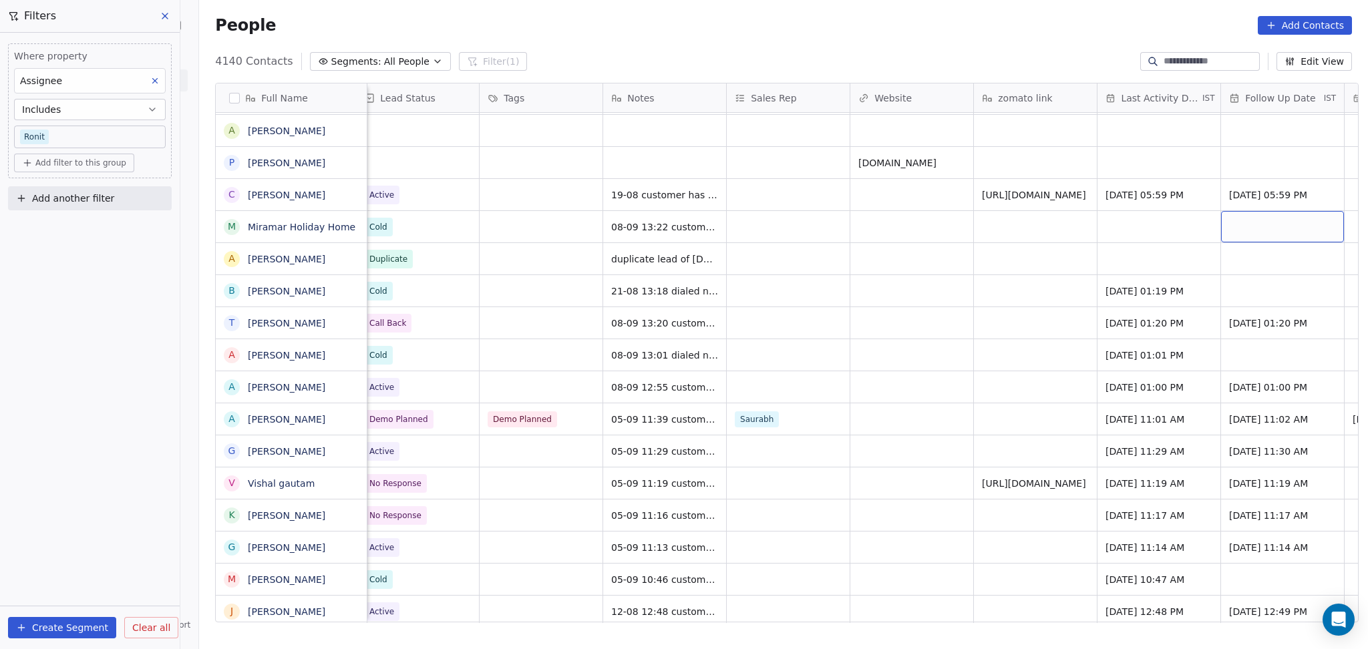
scroll to position [0, 1493]
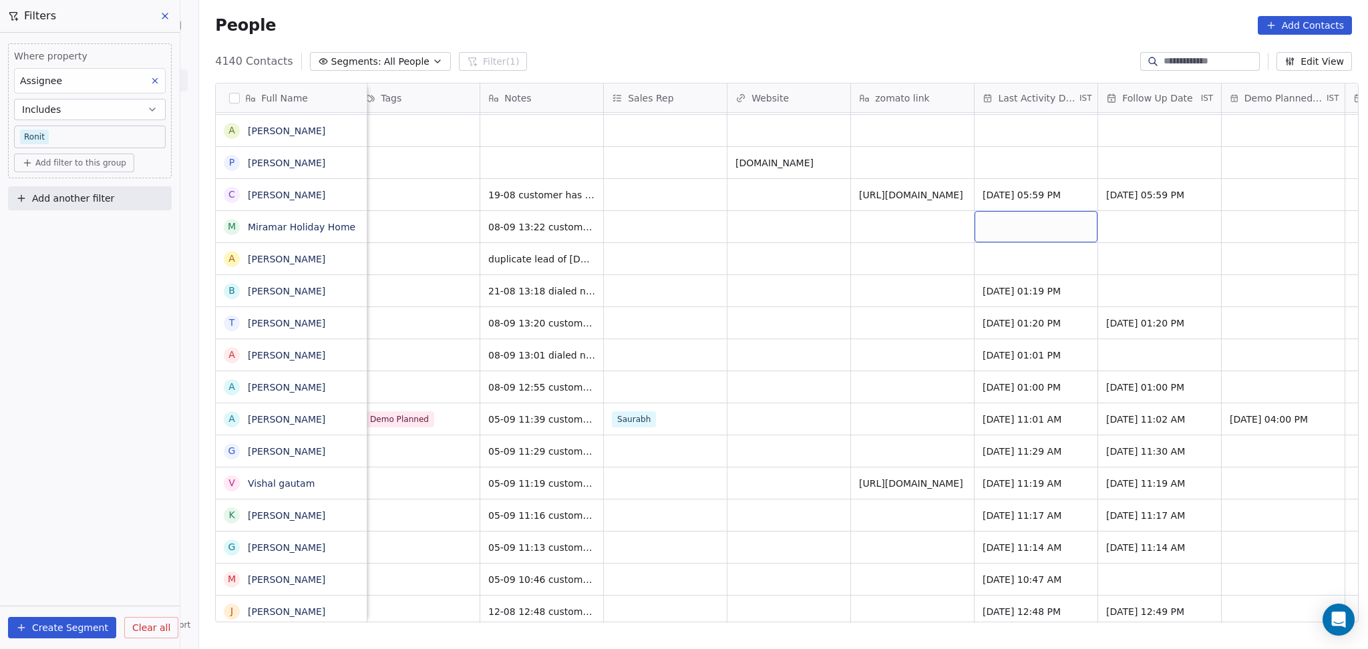
click at [956, 234] on div "grid" at bounding box center [1036, 226] width 123 height 31
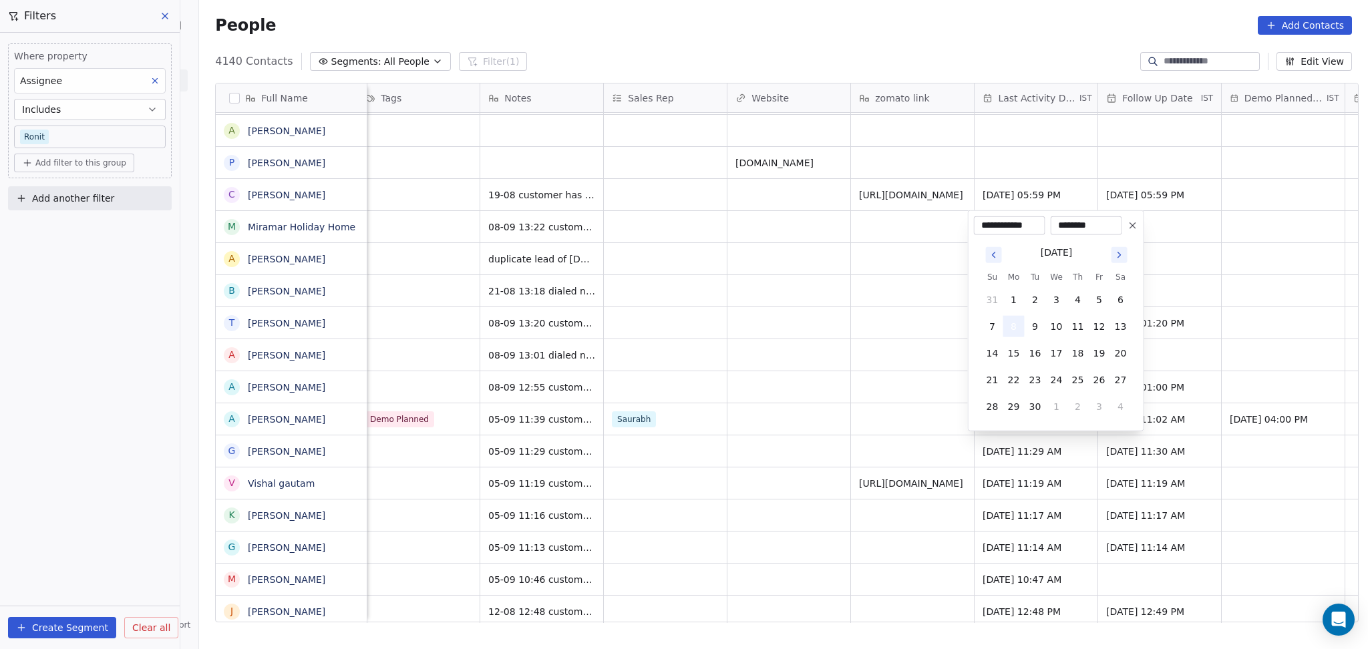
click at [956, 330] on button "8" at bounding box center [1013, 326] width 21 height 21
click at [856, 354] on html "On2Cook India Pvt. Ltd. Contacts People Marketing Workflows Campaigns Sales Pip…" at bounding box center [684, 324] width 1368 height 649
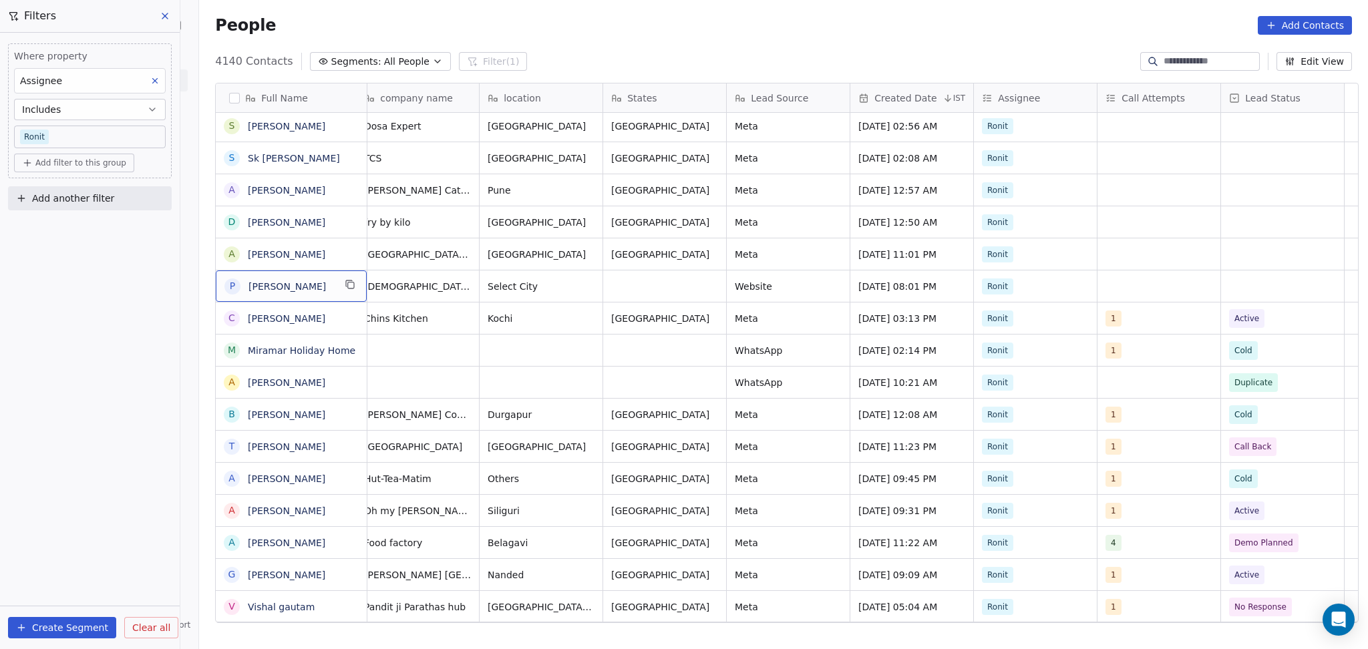
scroll to position [0, 0]
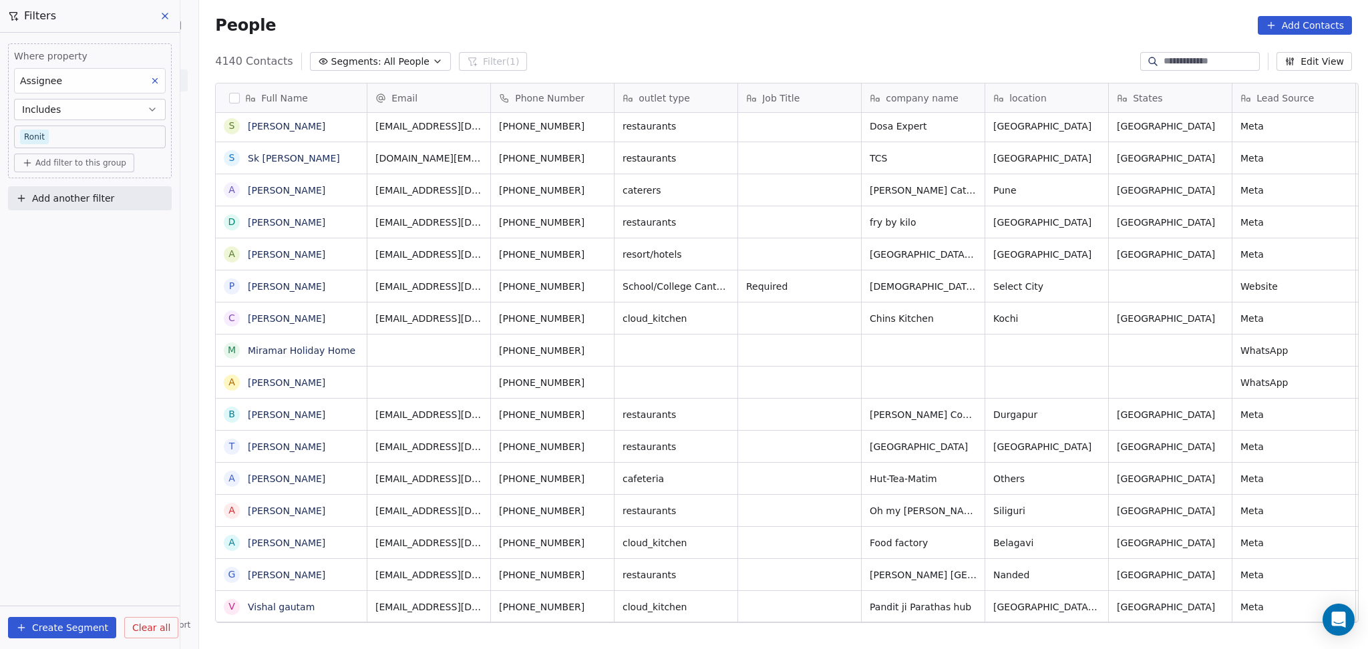
drag, startPoint x: 1193, startPoint y: 297, endPoint x: 1332, endPoint y: 230, distance: 154.4
click at [345, 287] on icon "grid" at bounding box center [350, 284] width 11 height 11
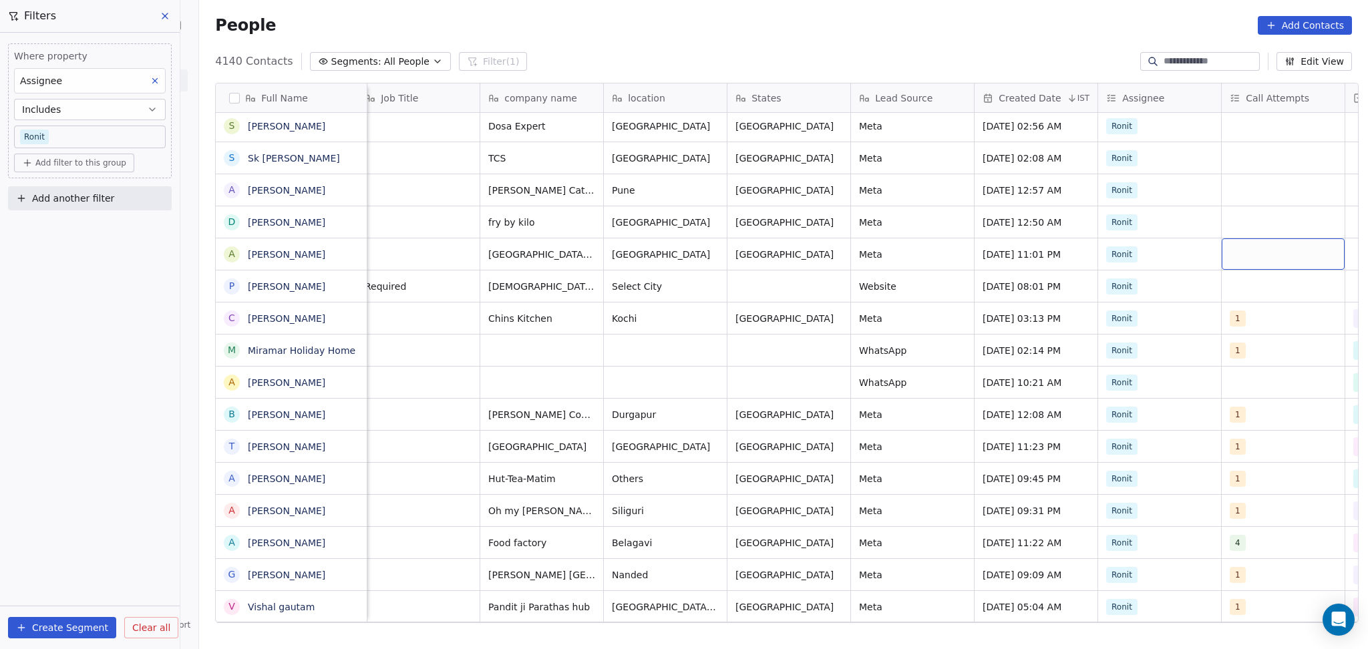
scroll to position [0, 506]
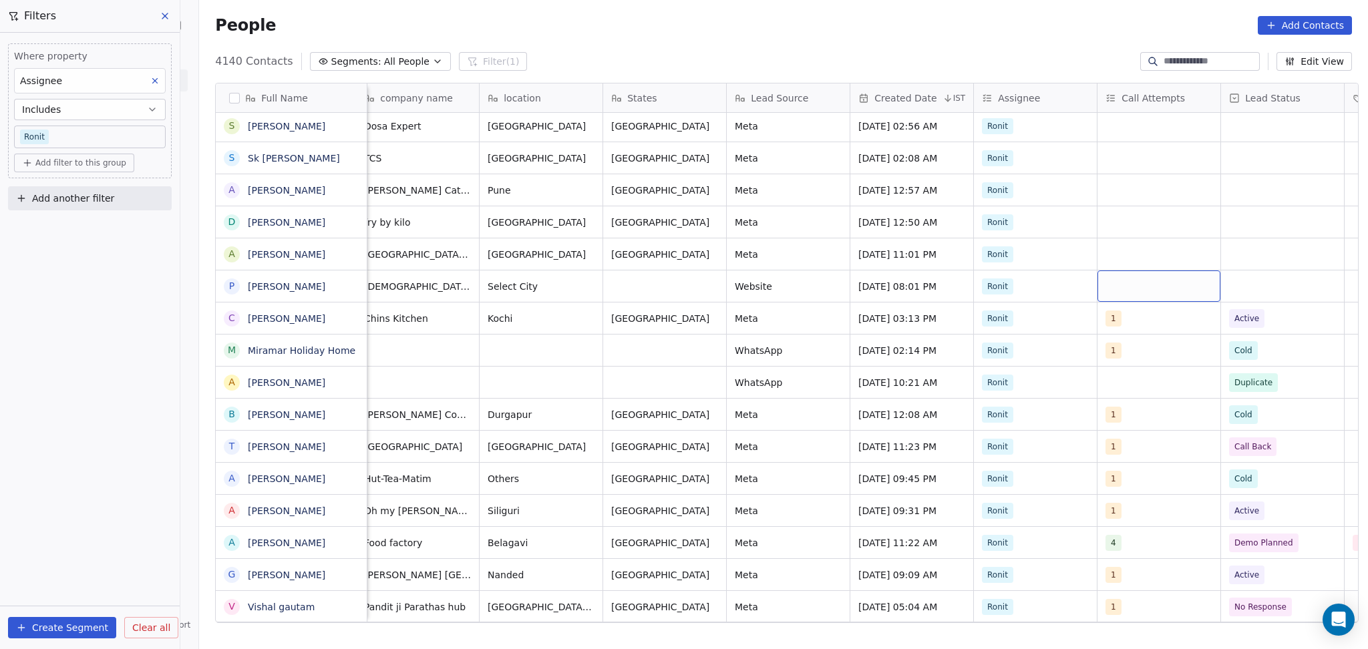
click at [956, 289] on div "grid" at bounding box center [1158, 286] width 123 height 31
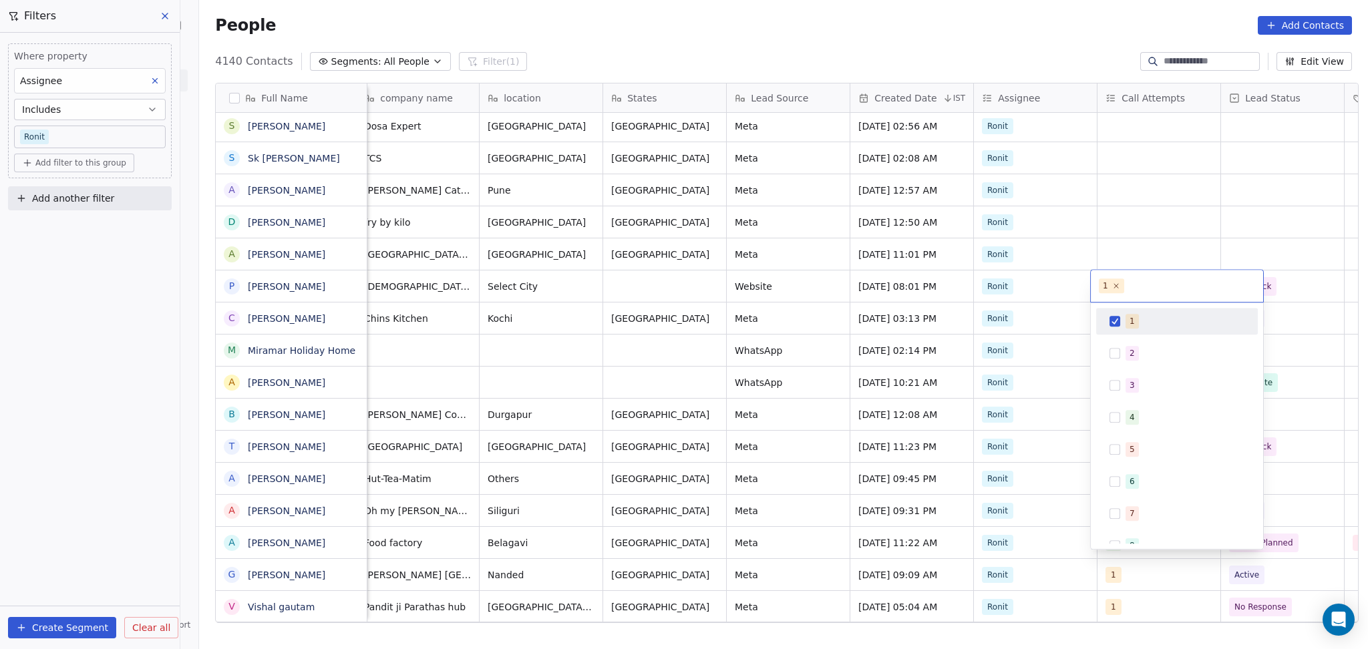
click at [956, 246] on html "On2Cook India Pvt. Ltd. Contacts People Marketing Workflows Campaigns Sales Pip…" at bounding box center [684, 324] width 1368 height 649
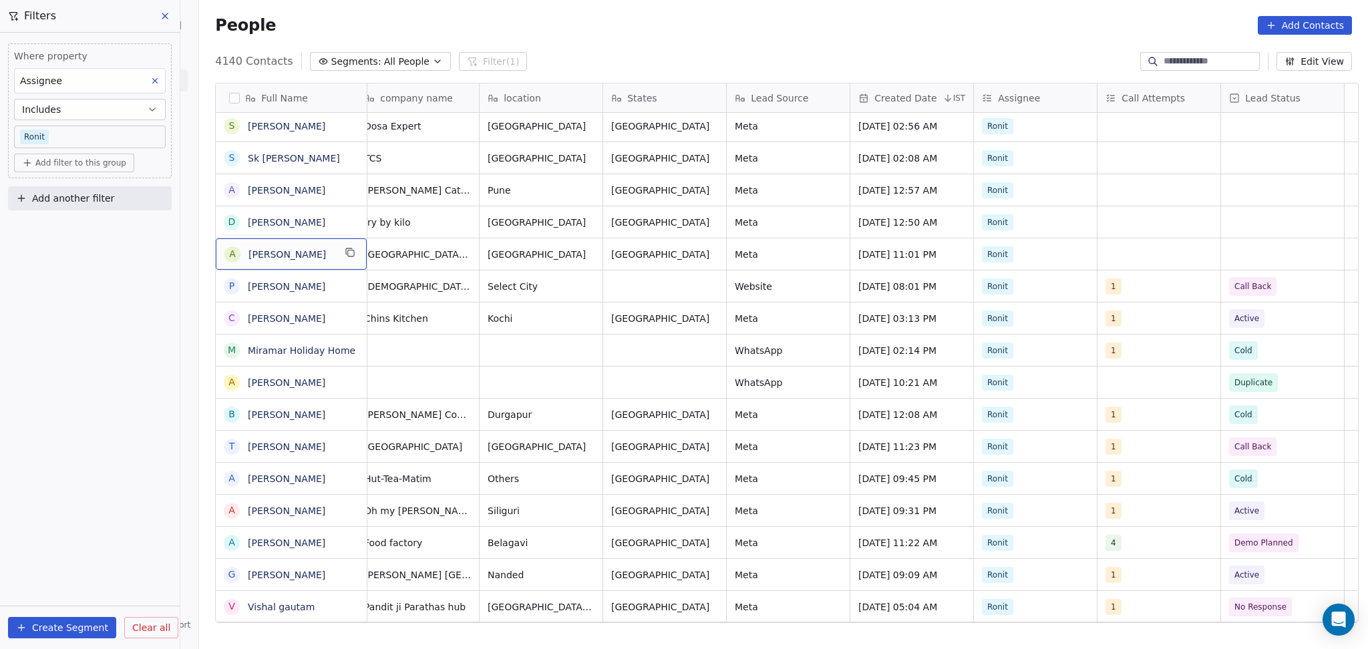
scroll to position [0, 0]
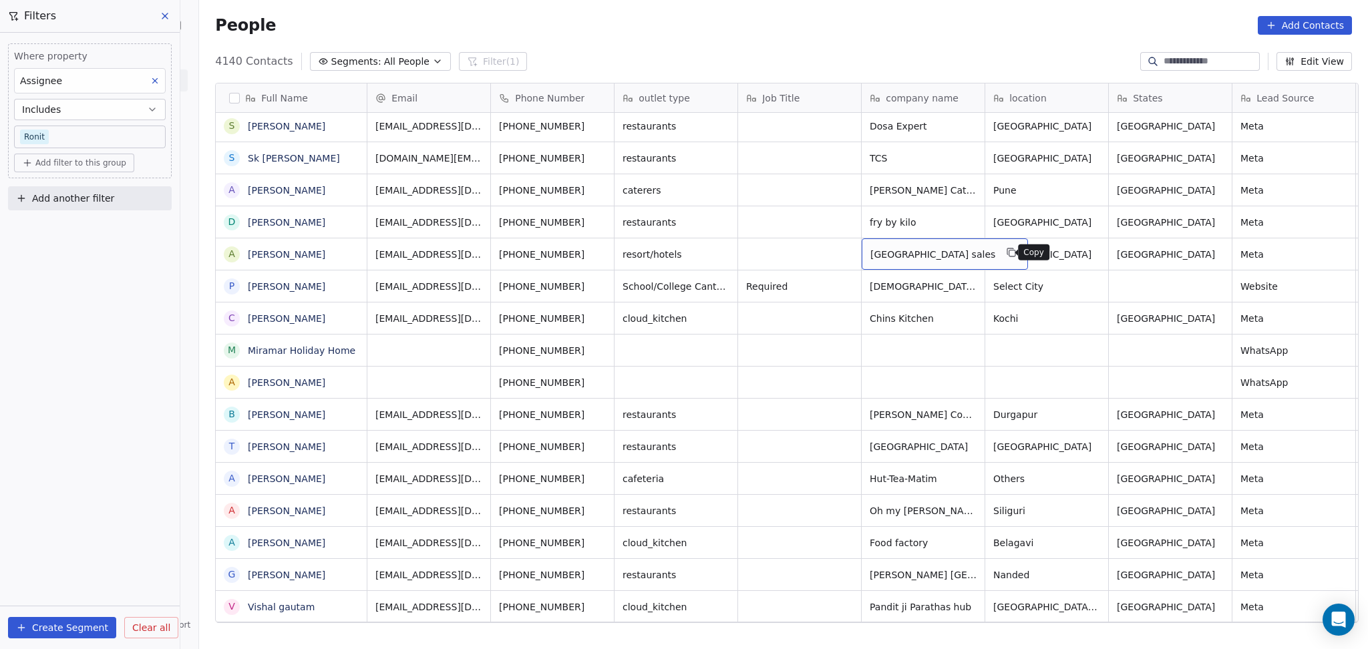
click at [956, 254] on icon "grid" at bounding box center [1012, 252] width 11 height 11
drag, startPoint x: 1149, startPoint y: 291, endPoint x: 1169, endPoint y: 271, distance: 28.3
drag, startPoint x: 582, startPoint y: 249, endPoint x: 602, endPoint y: 256, distance: 22.0
click at [593, 248] on button "grid" at bounding box center [601, 252] width 16 height 16
click at [602, 256] on div "[PHONE_NUMBER]" at bounding box center [554, 253] width 127 height 31
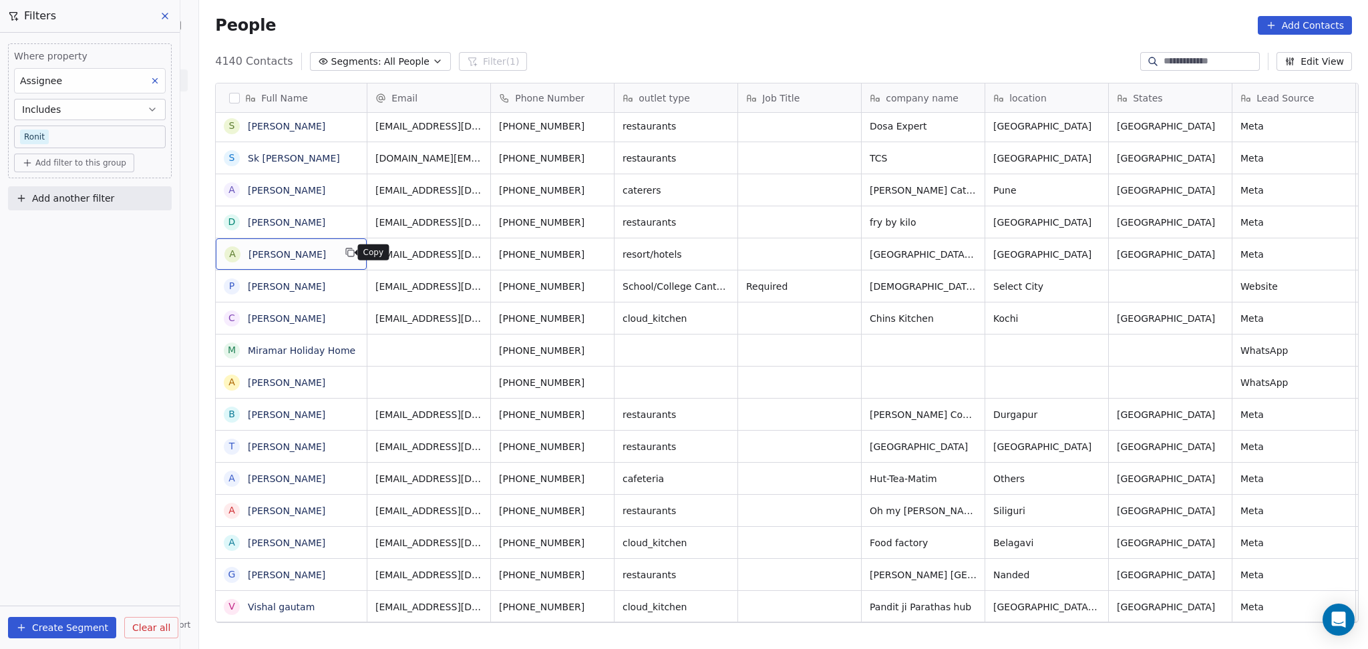
click at [346, 250] on icon "grid" at bounding box center [349, 251] width 6 height 6
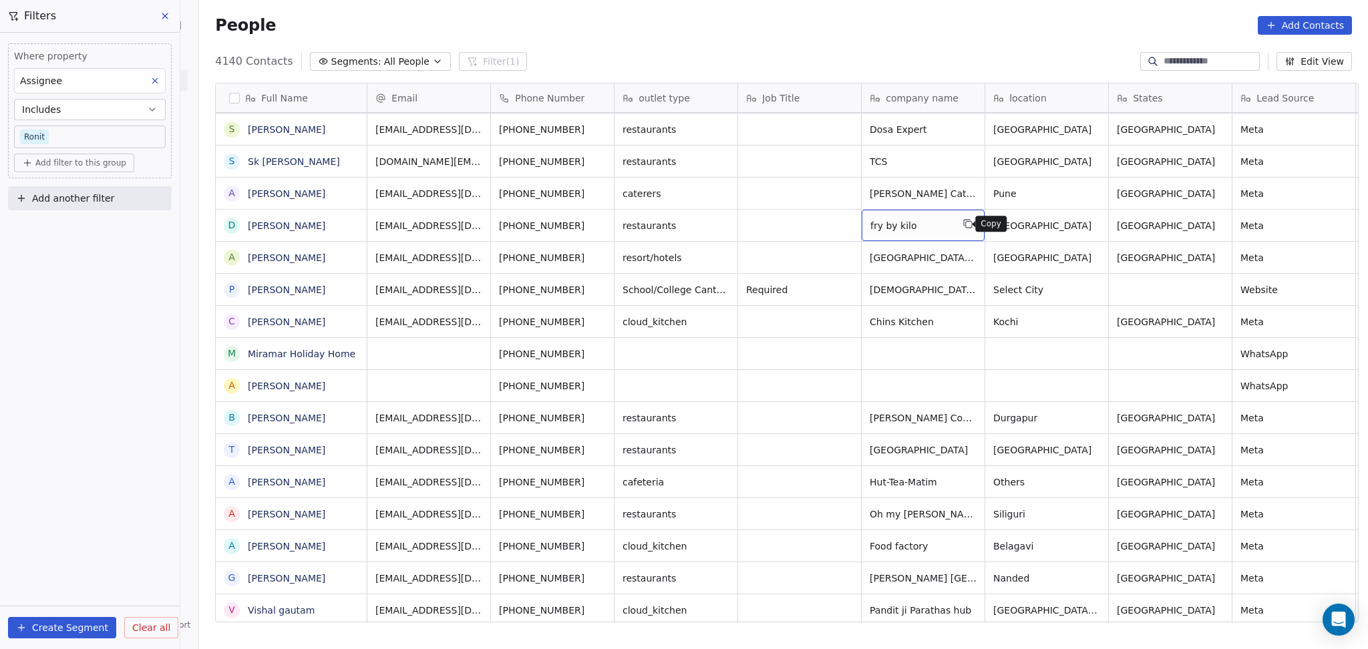
click at [956, 224] on button "grid" at bounding box center [968, 224] width 16 height 16
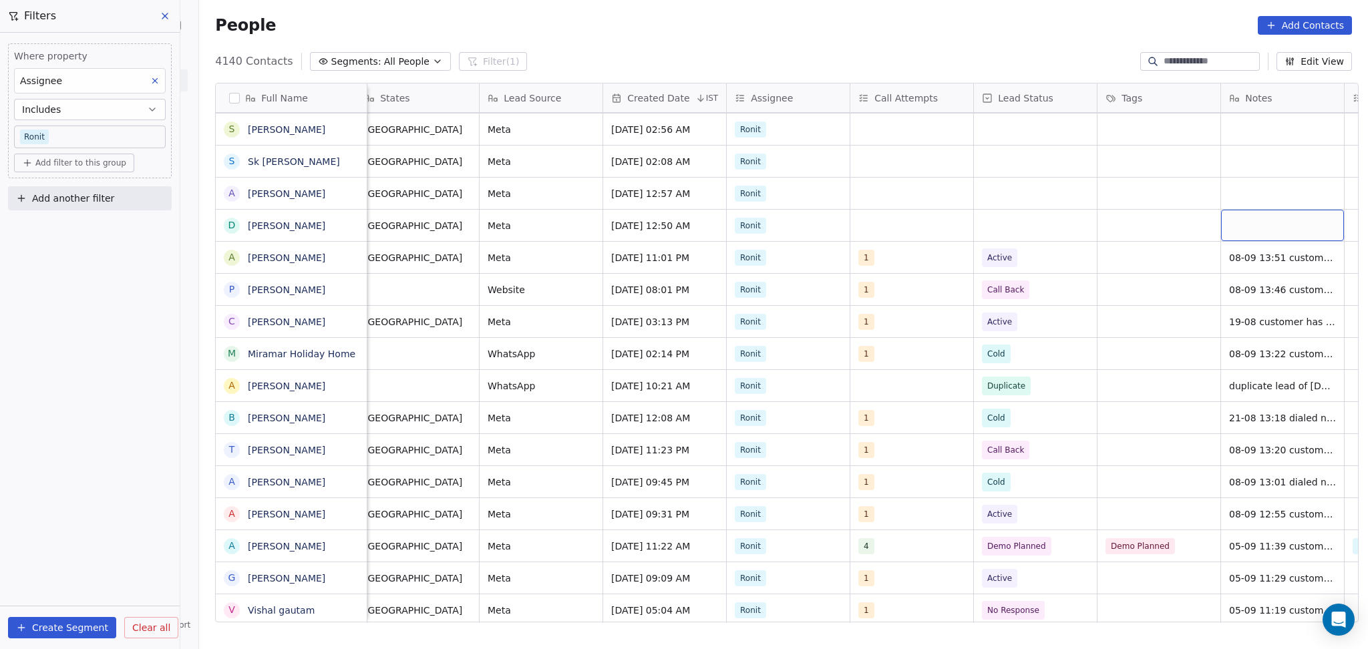
scroll to position [0, 876]
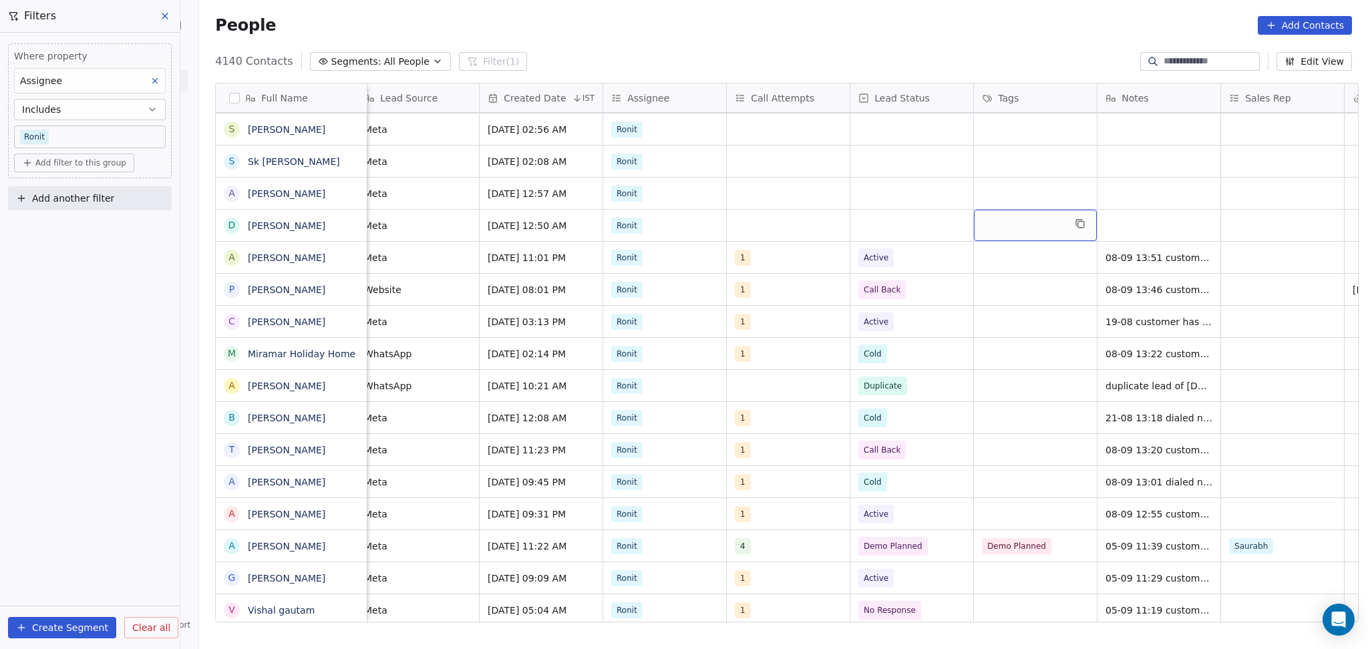
click at [956, 224] on div "grid" at bounding box center [1035, 225] width 123 height 31
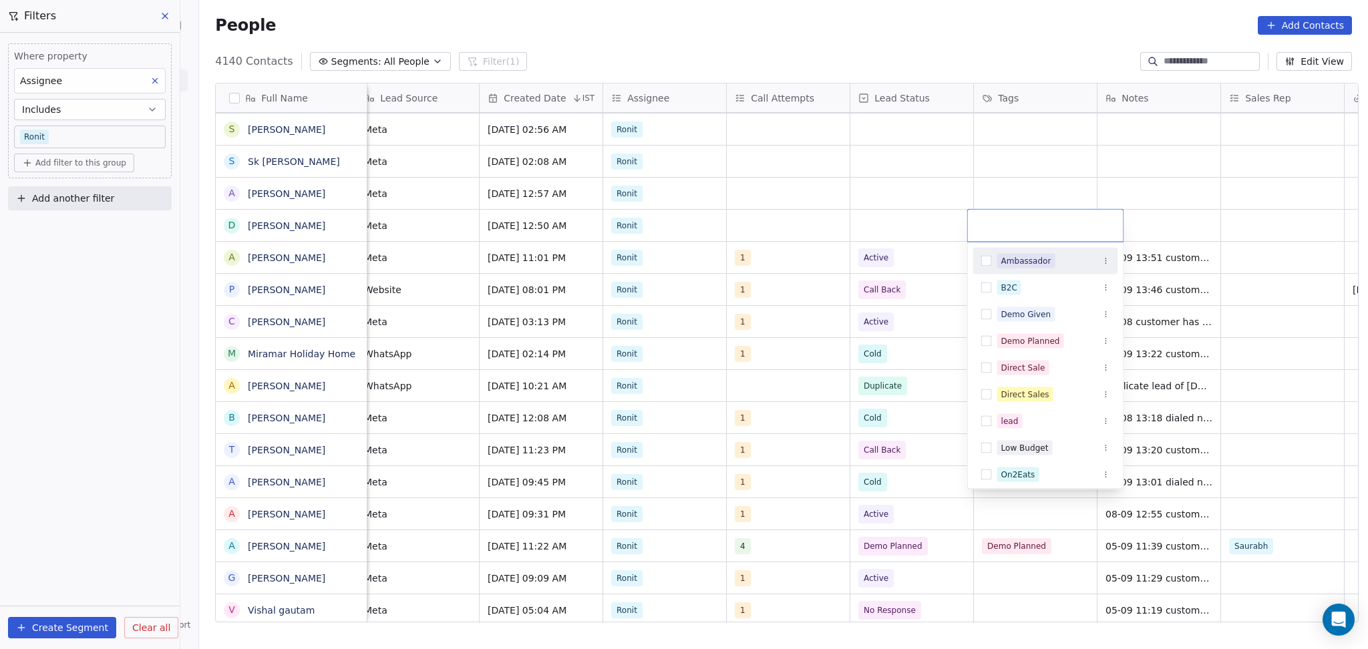
click at [956, 224] on html "On2Cook India Pvt. Ltd. Contacts People Marketing Workflows Campaigns Sales Pip…" at bounding box center [684, 324] width 1368 height 649
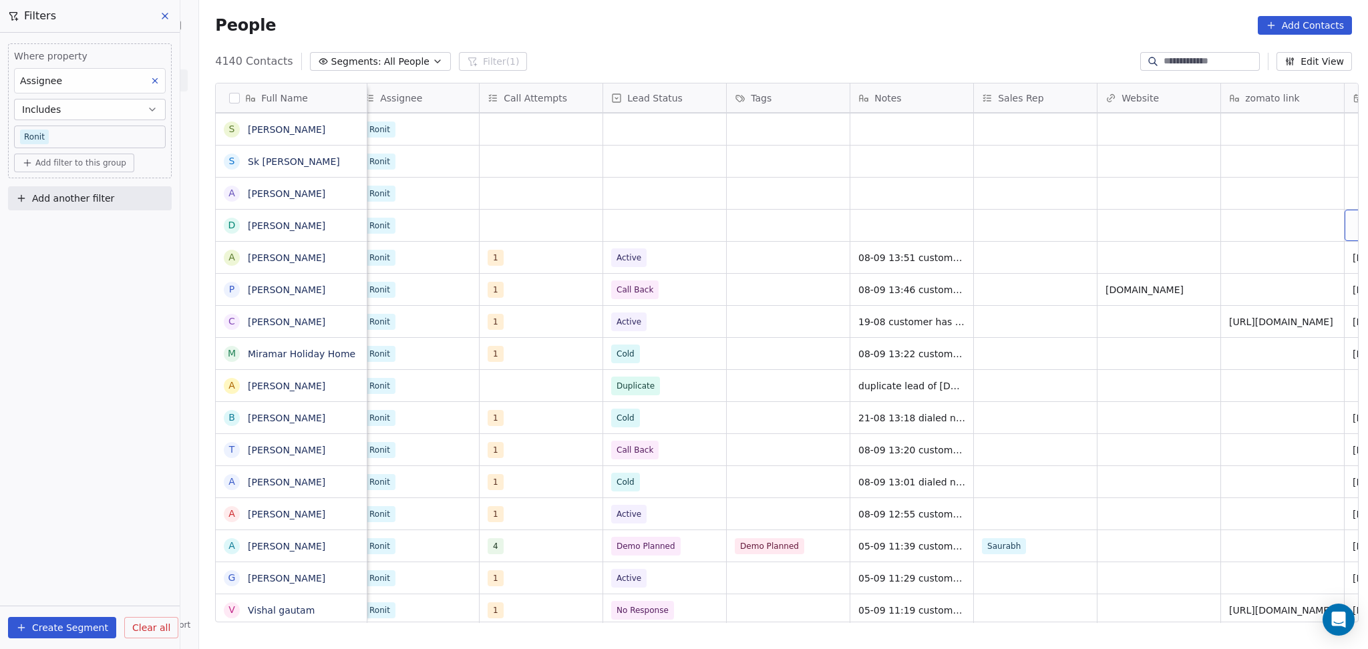
scroll to position [0, 1246]
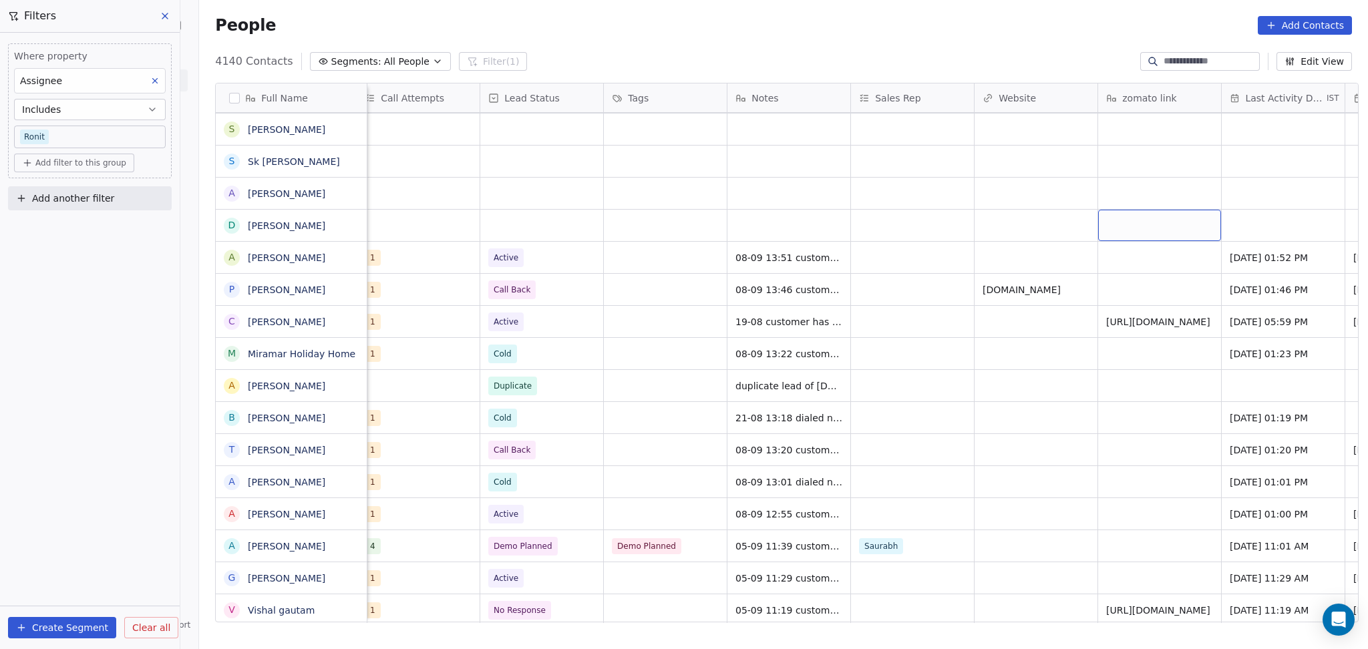
click at [956, 224] on div "grid" at bounding box center [1159, 225] width 123 height 31
type textarea "**********"
click at [956, 220] on html "On2Cook India Pvt. Ltd. Contacts People Marketing Workflows Campaigns Sales Pip…" at bounding box center [684, 324] width 1368 height 649
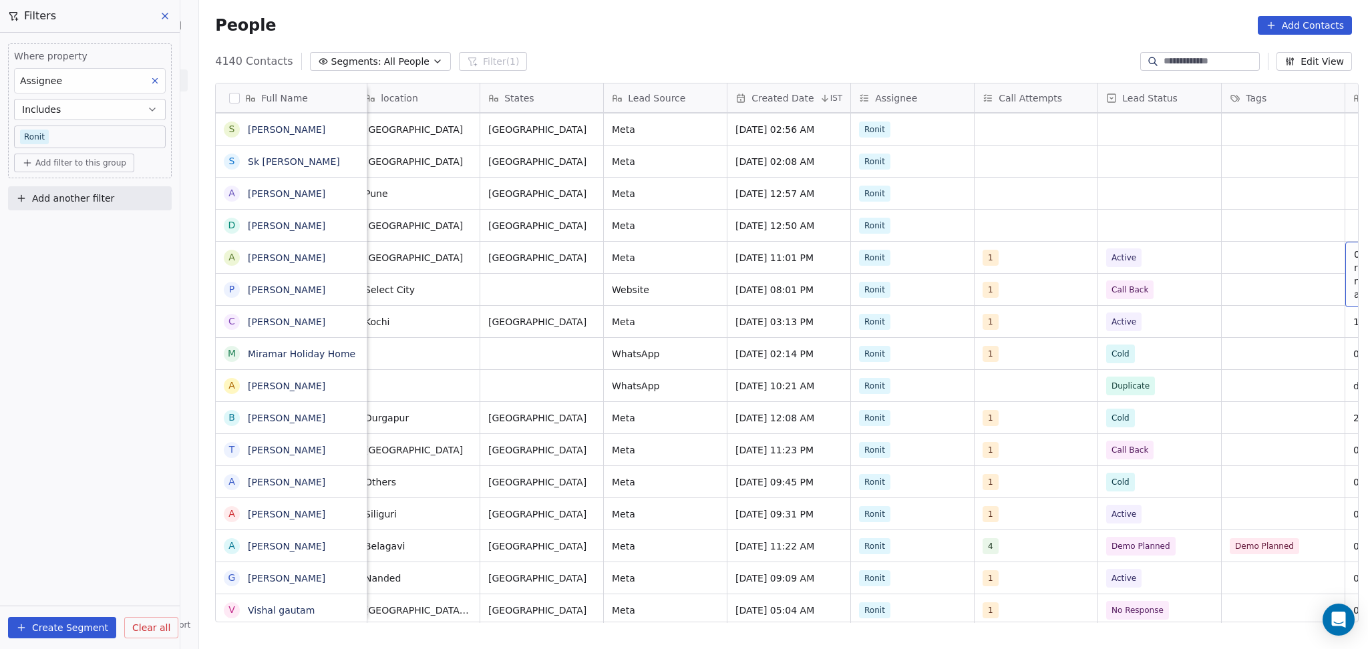
scroll to position [0, 753]
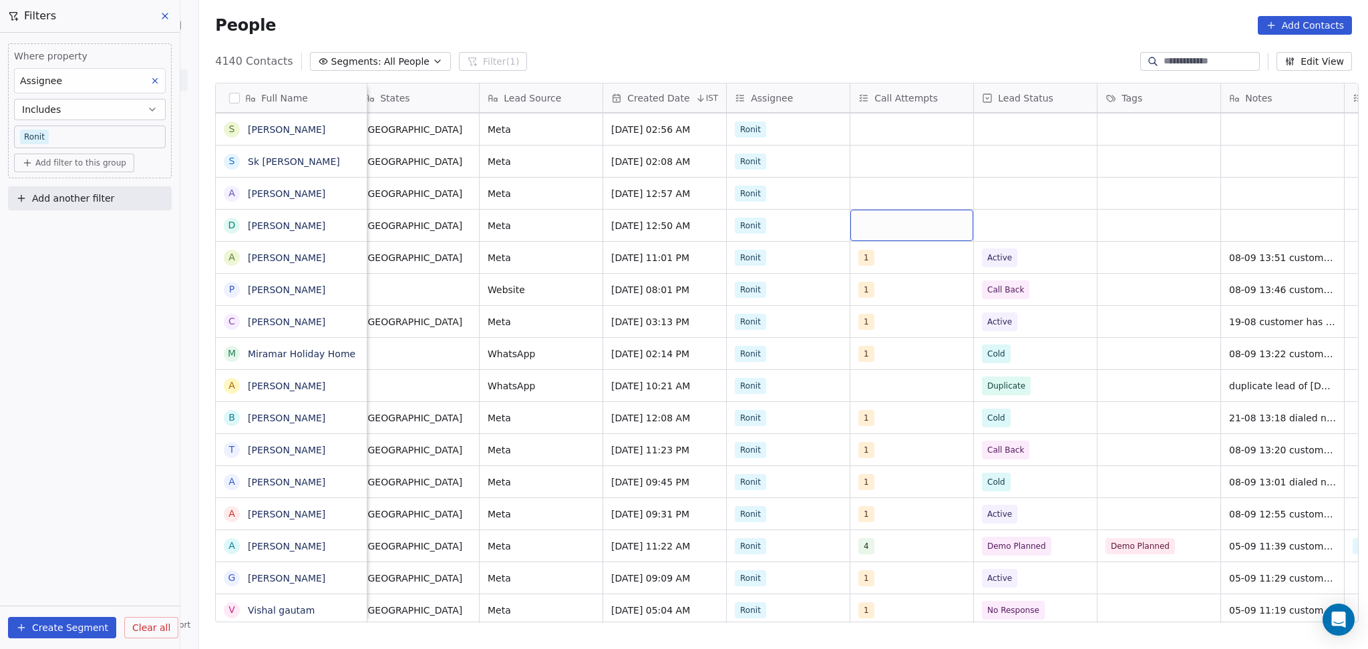
click at [887, 229] on div "grid" at bounding box center [911, 225] width 123 height 31
click at [884, 230] on div "grid" at bounding box center [911, 225] width 123 height 31
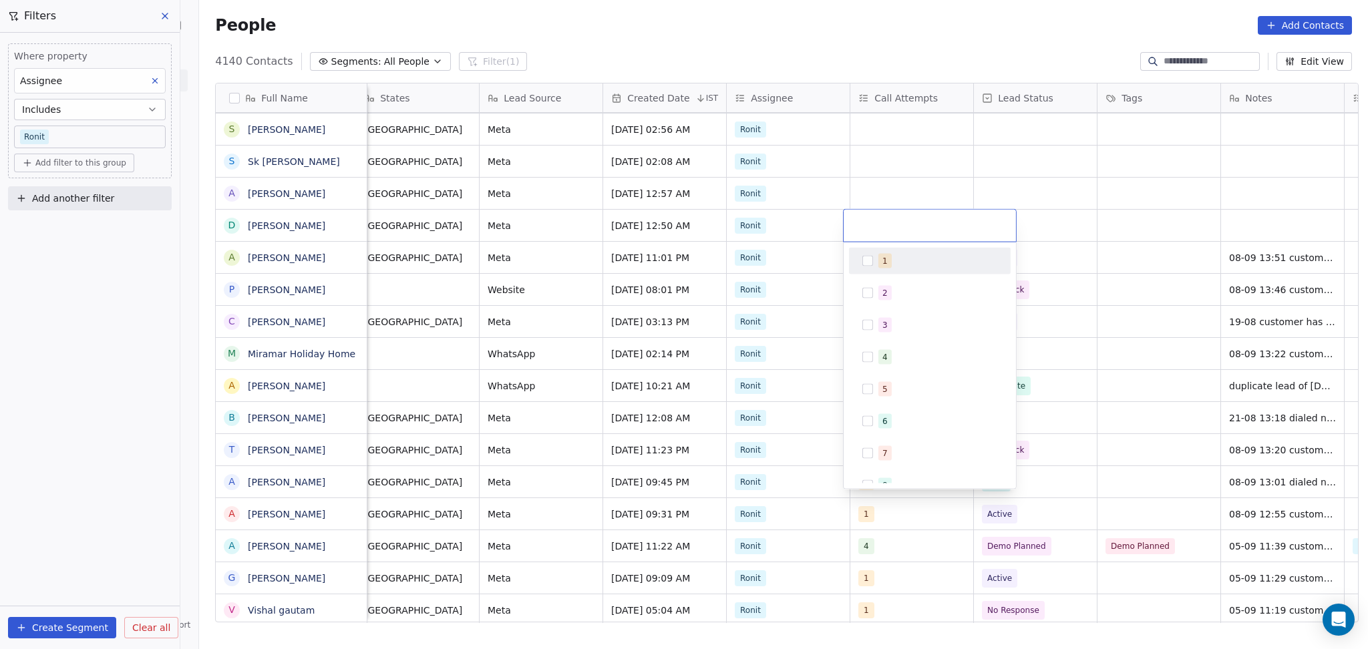
click at [880, 250] on div "1" at bounding box center [929, 260] width 151 height 21
click at [956, 214] on html "On2Cook India Pvt. Ltd. Contacts People Marketing Workflows Campaigns Sales Pip…" at bounding box center [684, 324] width 1368 height 649
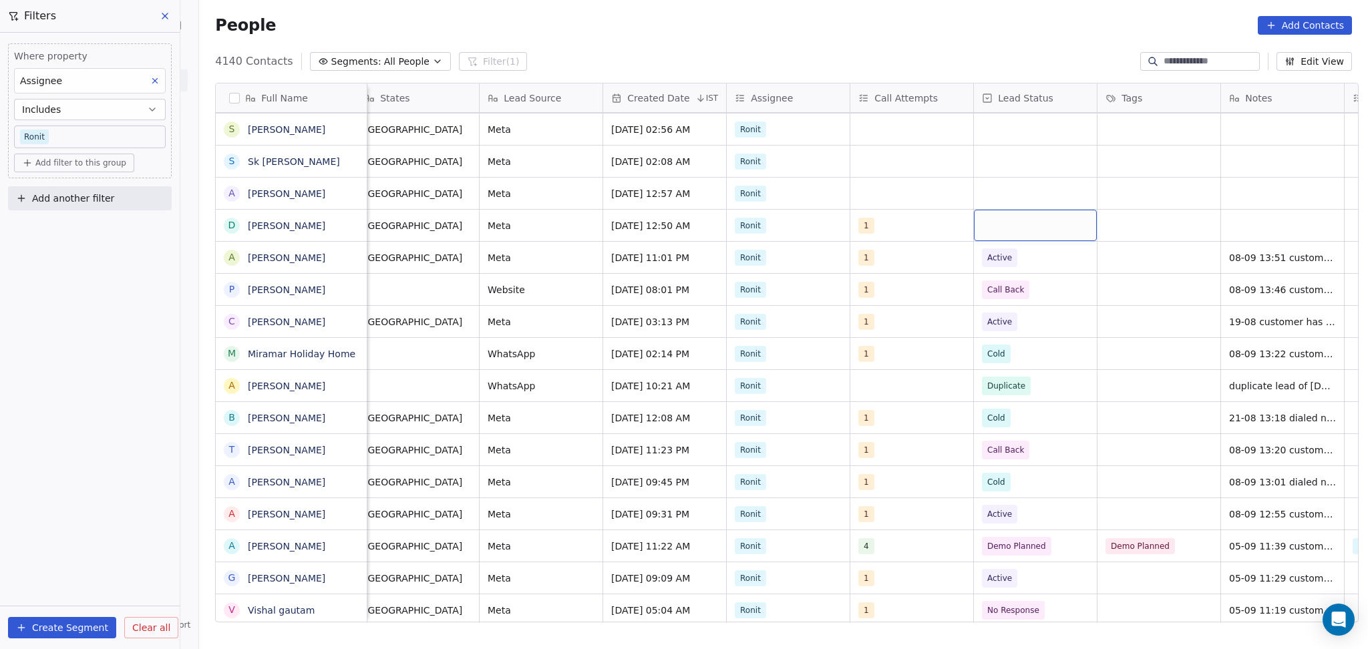
click at [956, 229] on div "grid" at bounding box center [1035, 225] width 123 height 31
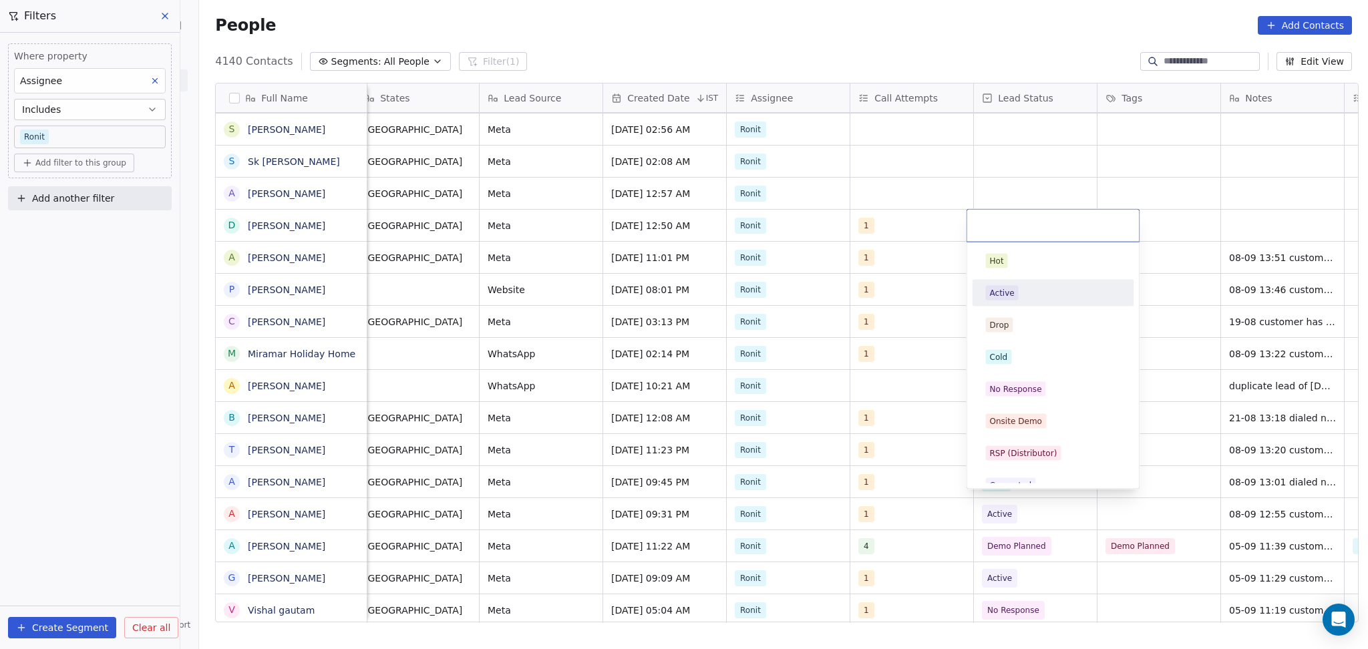
click at [956, 289] on span "Active" at bounding box center [1001, 293] width 33 height 15
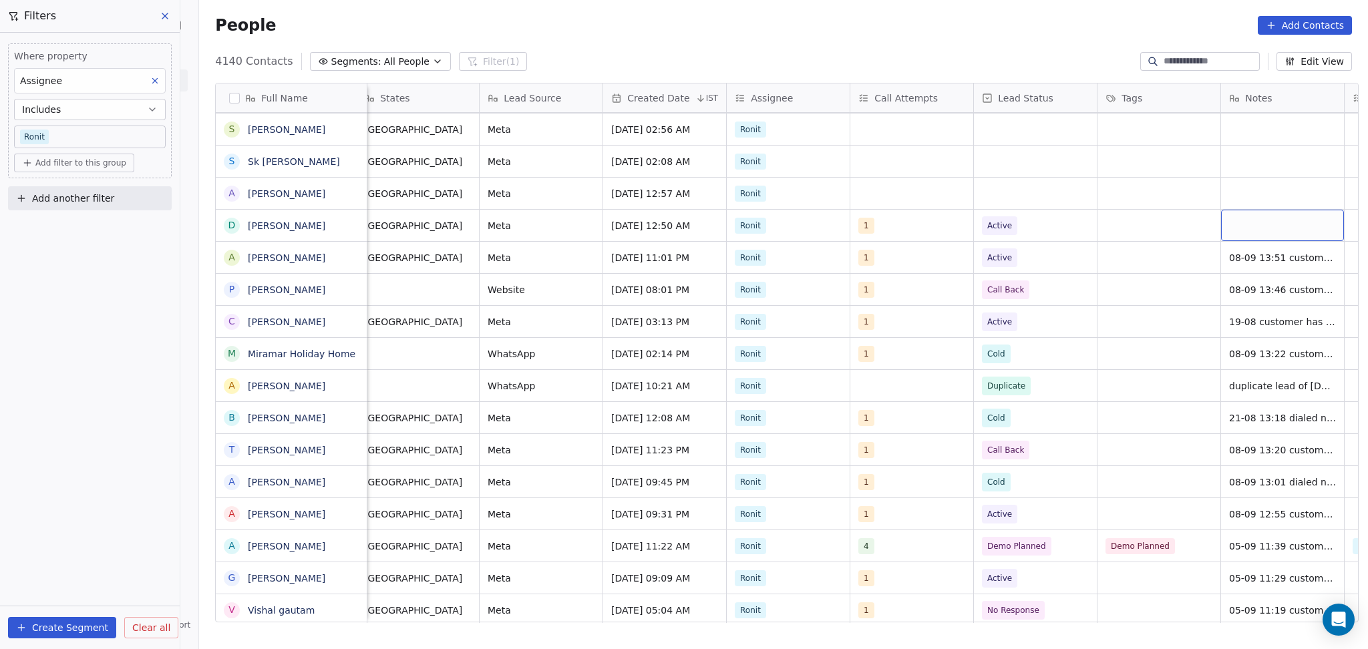
click at [956, 224] on div "grid" at bounding box center [1282, 225] width 123 height 31
click at [956, 225] on textarea at bounding box center [1276, 230] width 122 height 41
click at [956, 216] on textarea "**********" at bounding box center [1276, 230] width 122 height 41
type textarea "**********"
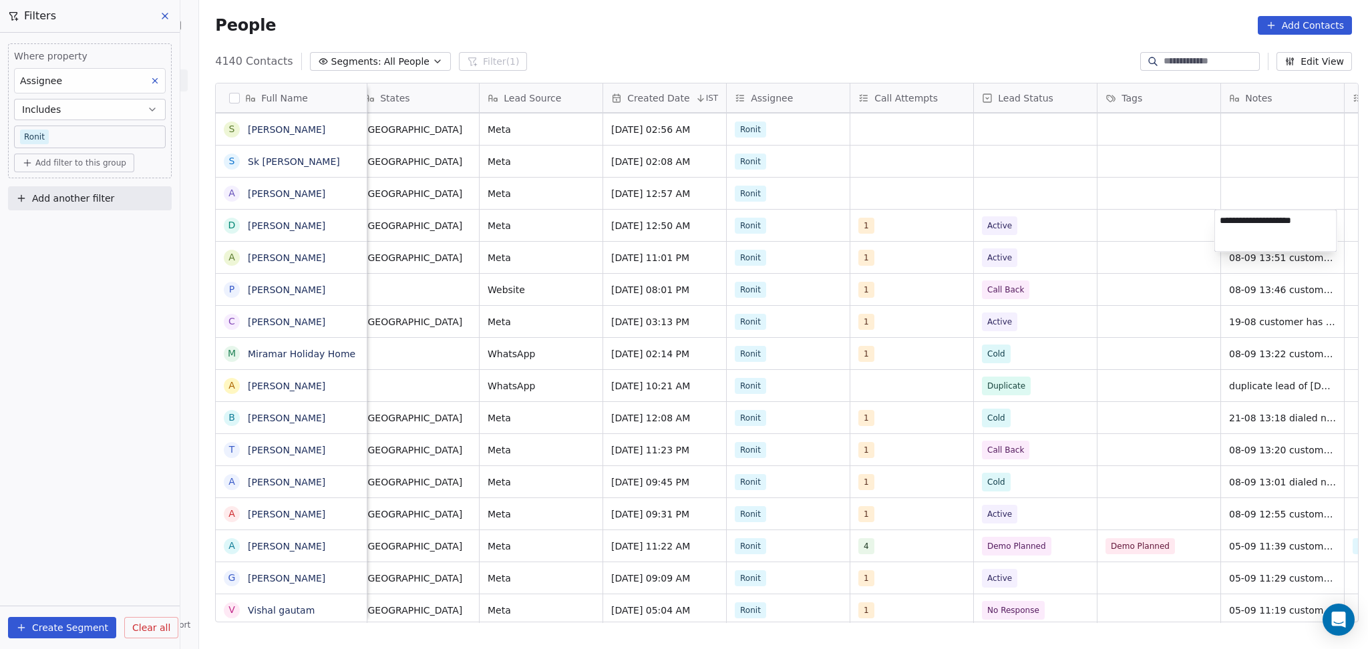
click at [956, 249] on html "On2Cook India Pvt. Ltd. Contacts People Marketing Workflows Campaigns Sales Pip…" at bounding box center [684, 324] width 1368 height 649
click at [956, 238] on div "08-09 14:00 customer" at bounding box center [1294, 225] width 146 height 31
type textarea "**********"
click at [956, 214] on html "On2Cook India Pvt. Ltd. Contacts People Marketing Workflows Campaigns Sales Pip…" at bounding box center [684, 324] width 1368 height 649
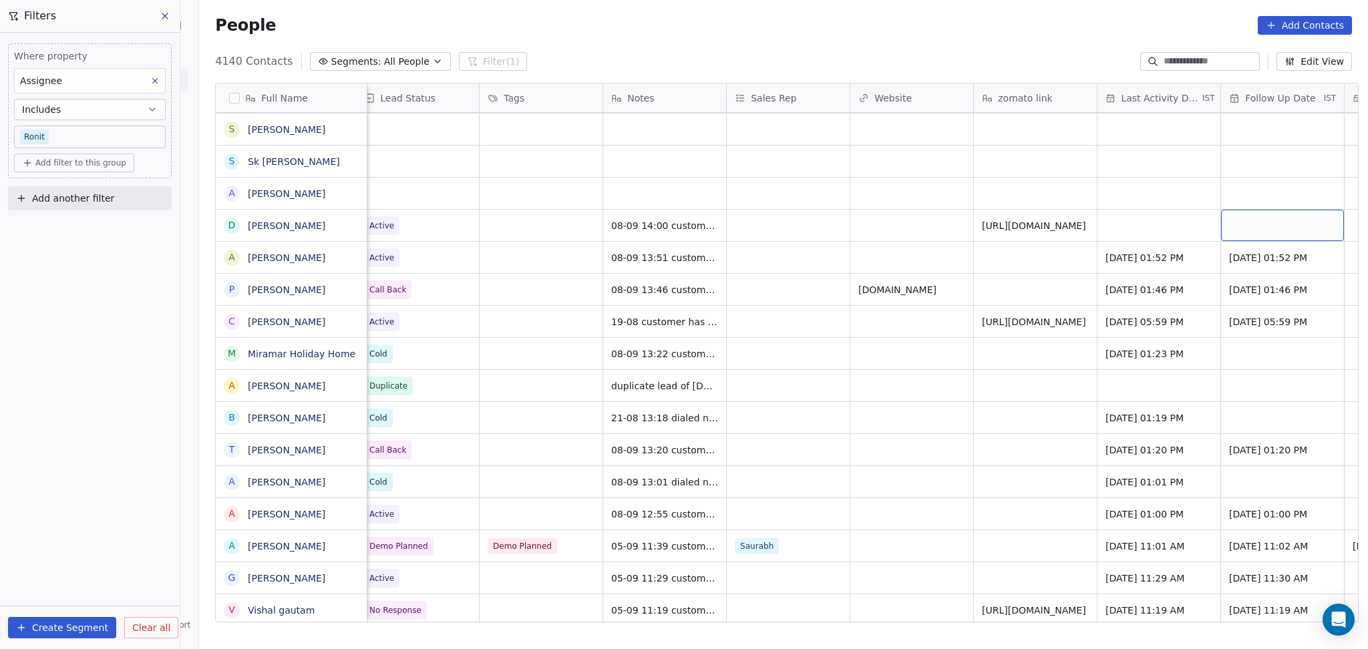
scroll to position [0, 1493]
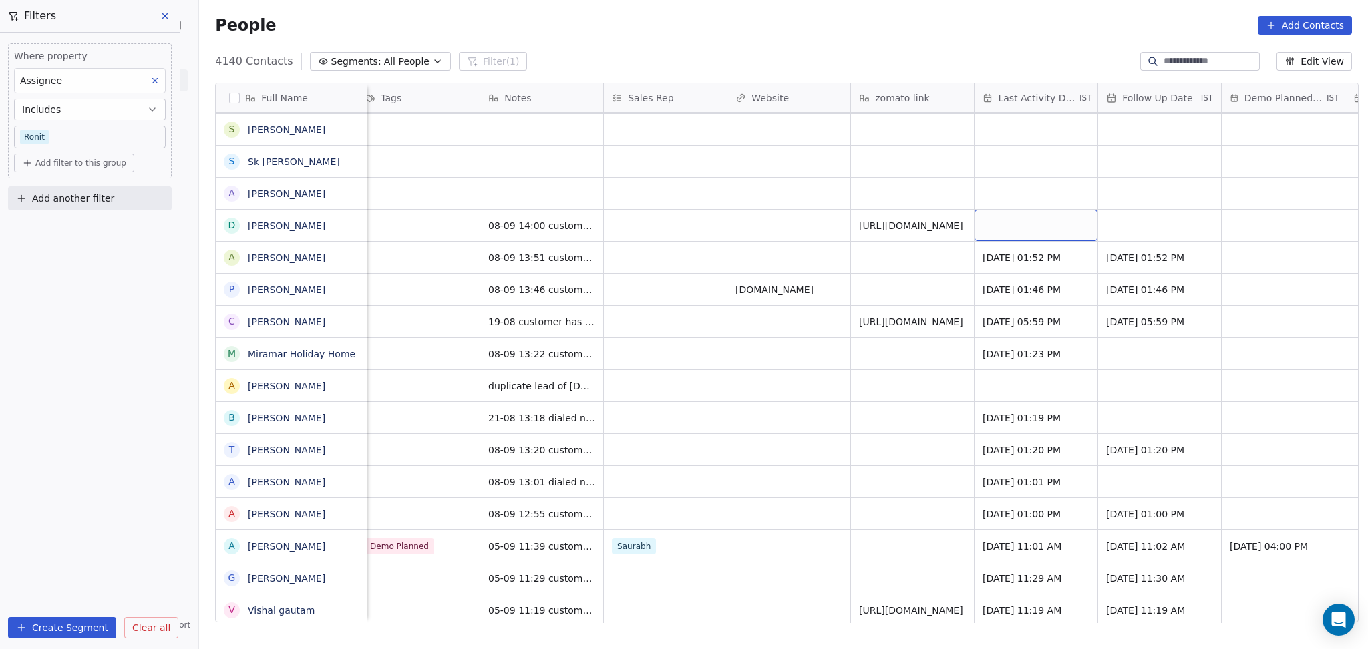
click at [956, 227] on div "grid" at bounding box center [1036, 225] width 123 height 31
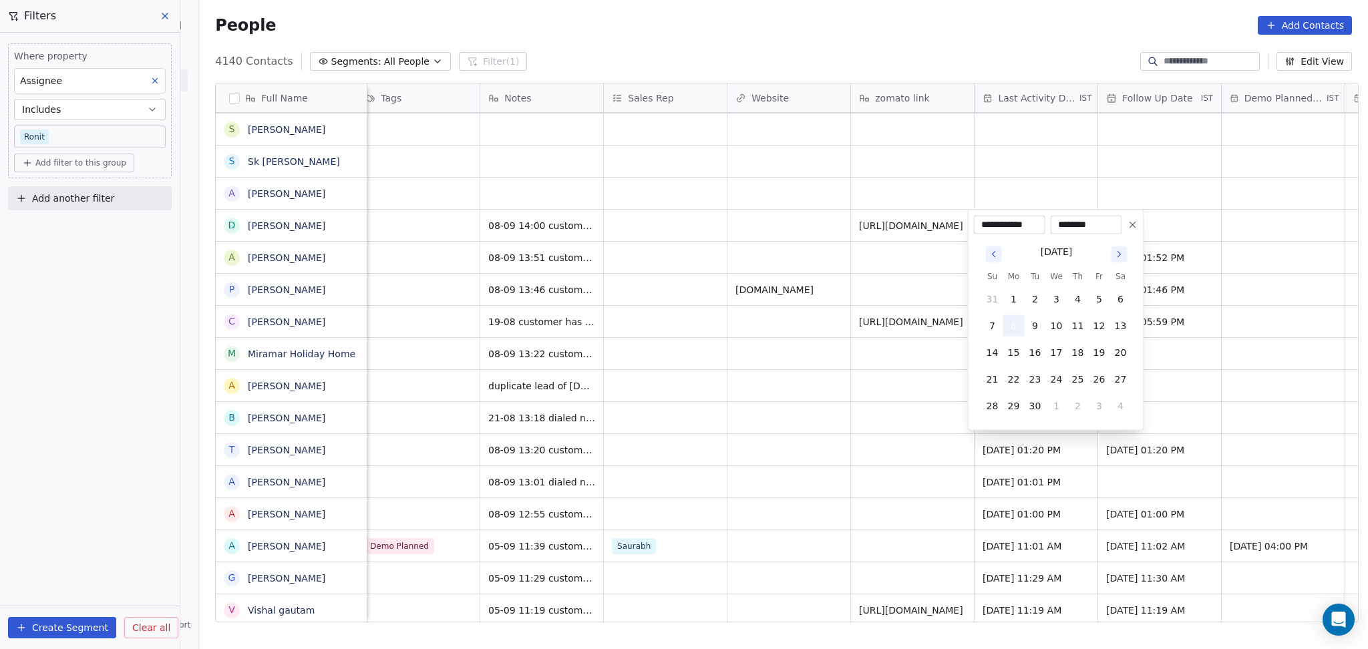
click at [956, 325] on button "8" at bounding box center [1013, 325] width 21 height 21
click at [850, 325] on html "On2Cook India Pvt. Ltd. Contacts People Marketing Workflows Campaigns Sales Pip…" at bounding box center [684, 324] width 1368 height 649
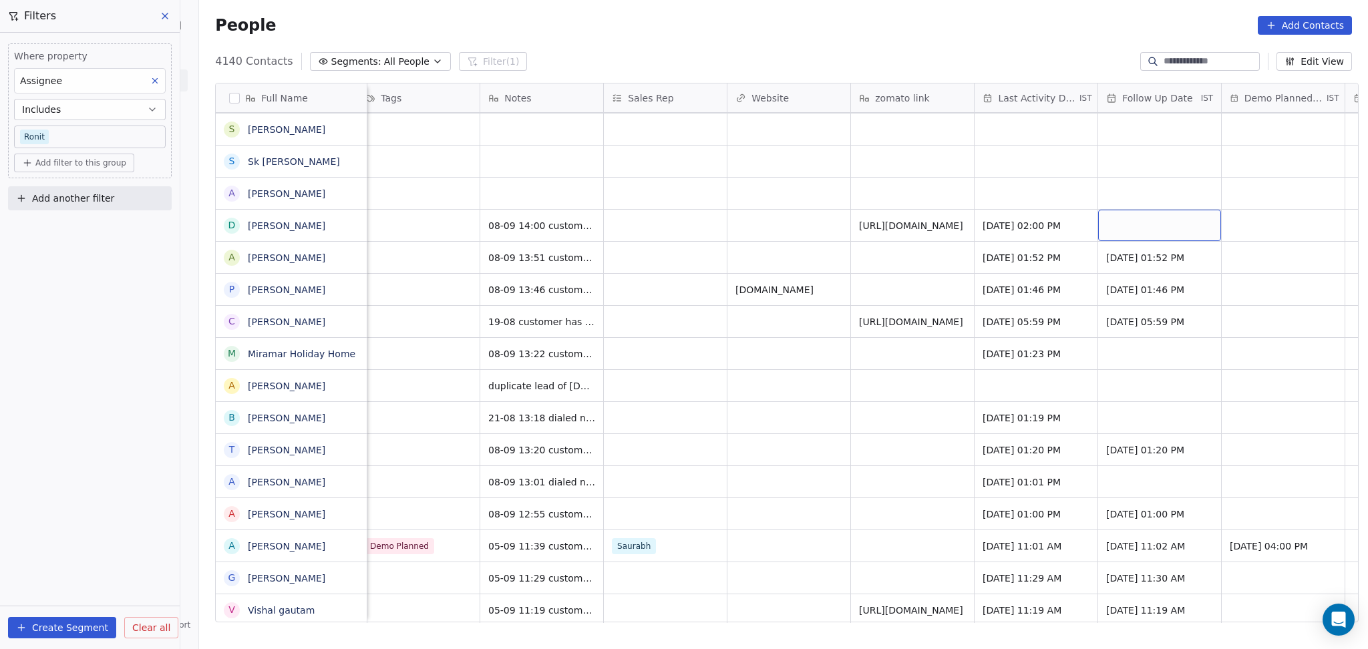
click at [956, 226] on div "grid" at bounding box center [1159, 225] width 123 height 31
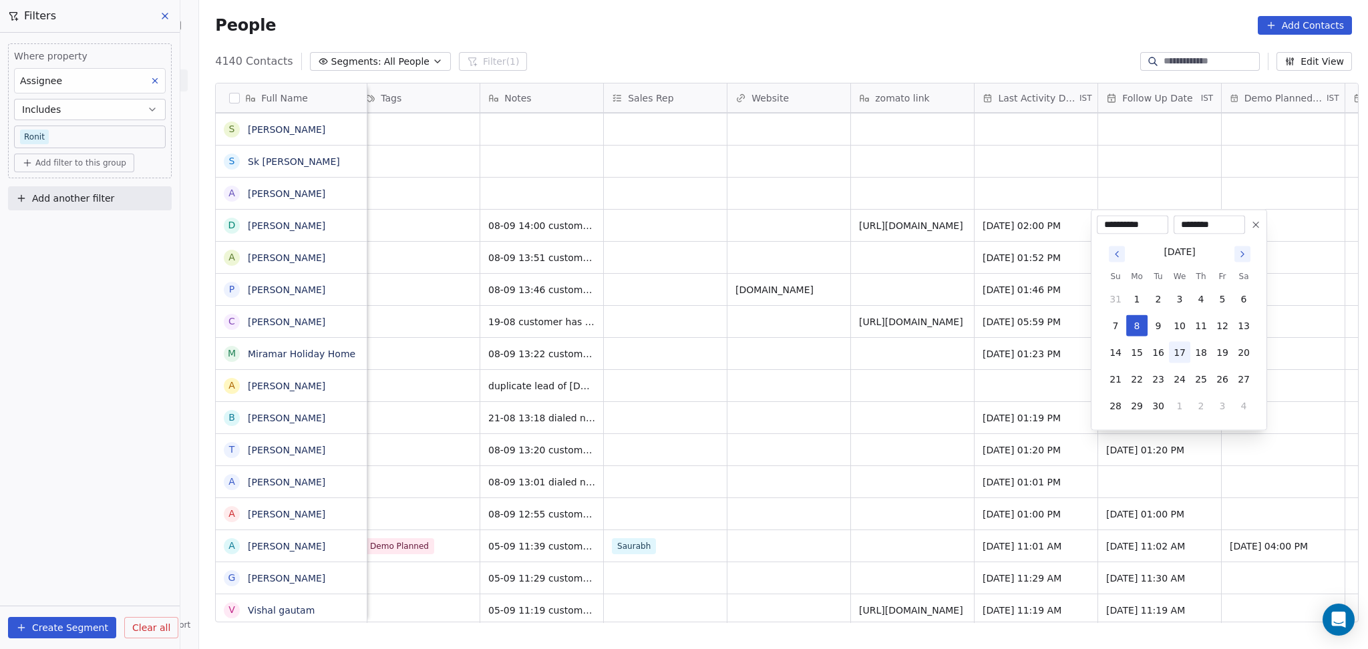
click at [956, 355] on button "17" at bounding box center [1179, 352] width 21 height 21
type input "**********"
click at [956, 388] on html "On2Cook India Pvt. Ltd. Contacts People Marketing Workflows Campaigns Sales Pip…" at bounding box center [684, 324] width 1368 height 649
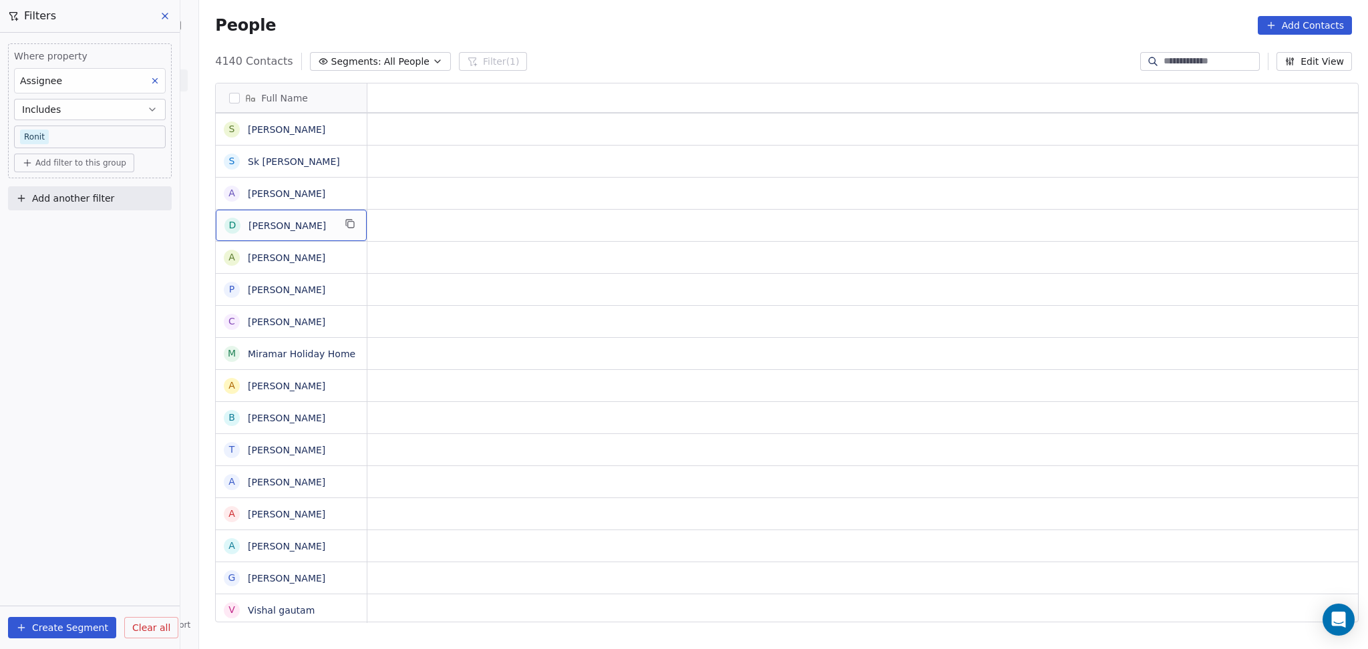
scroll to position [0, 0]
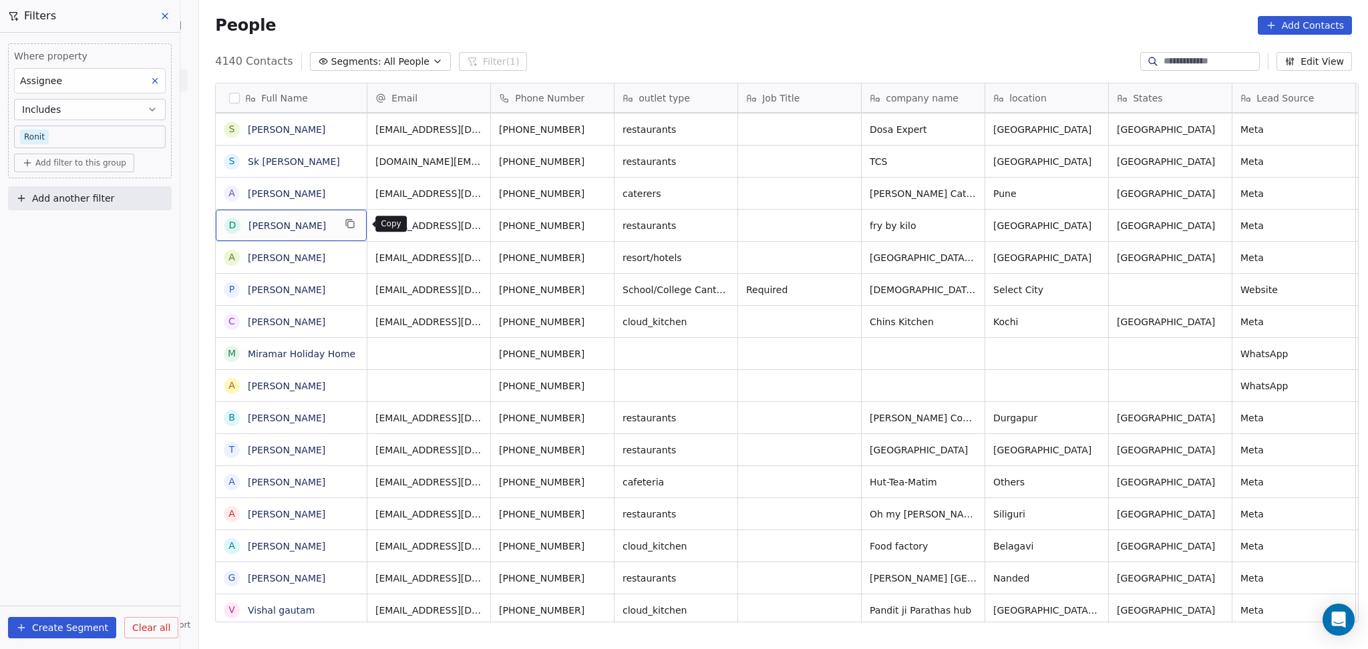
click at [352, 220] on icon "grid" at bounding box center [349, 223] width 6 height 6
click at [596, 224] on icon "grid" at bounding box center [601, 223] width 11 height 11
